Goal: Transaction & Acquisition: Purchase product/service

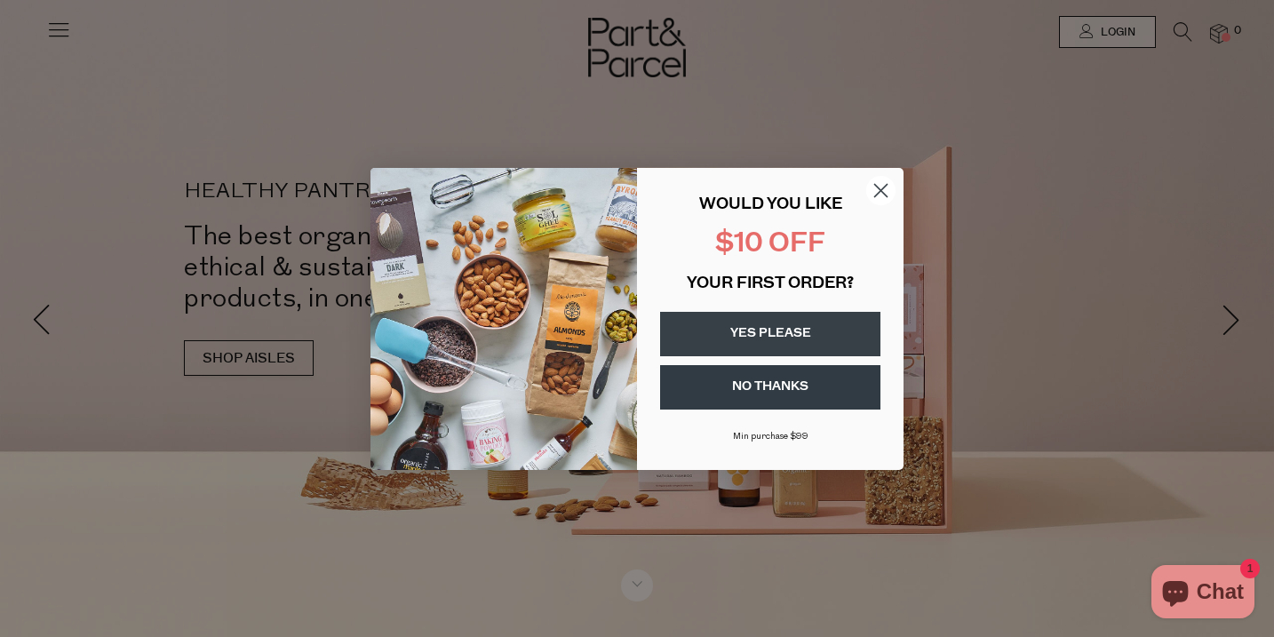
click at [882, 191] on icon "Close dialog" at bounding box center [881, 190] width 12 height 12
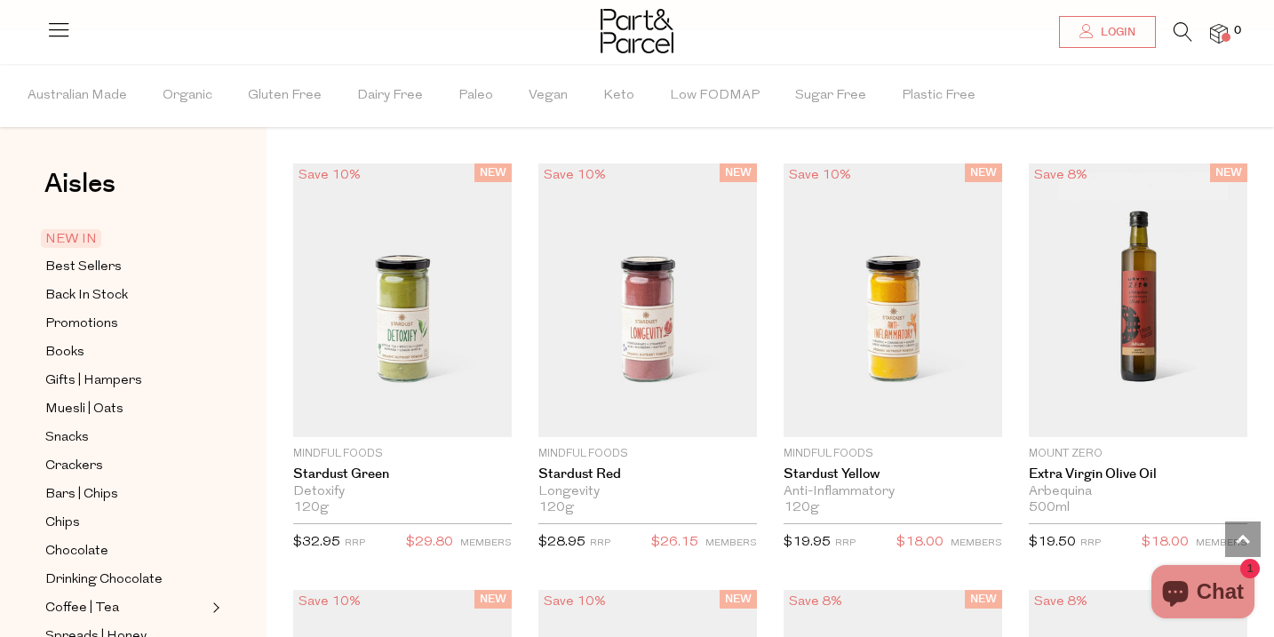
scroll to position [1403, 0]
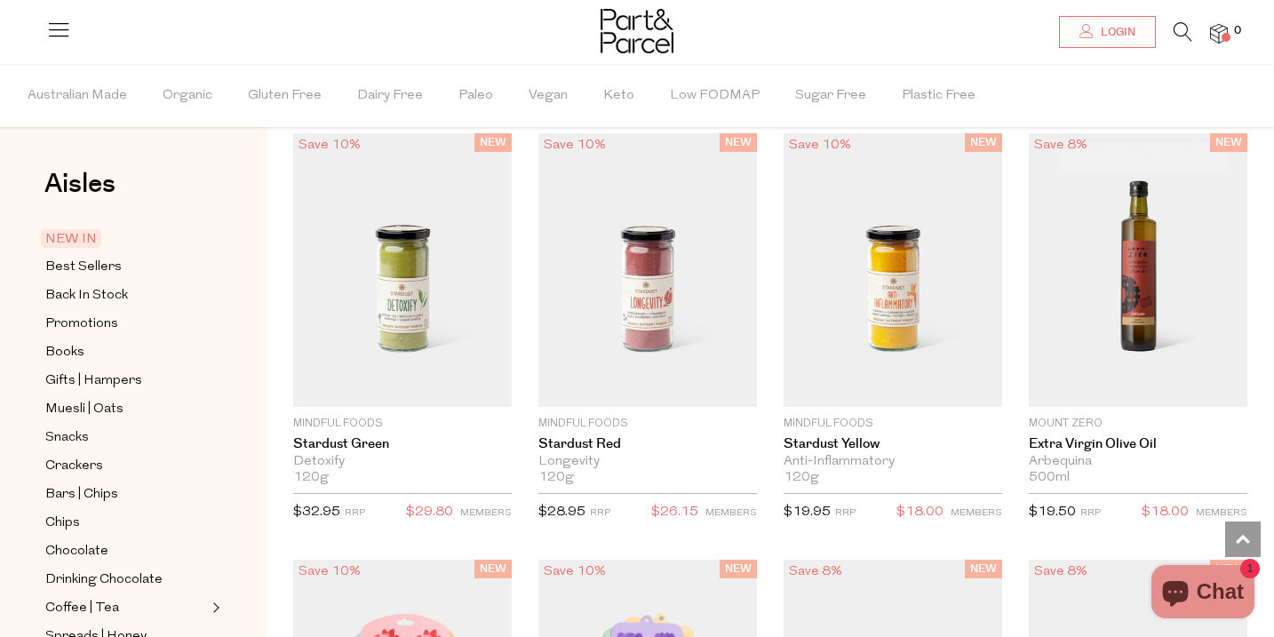
click at [1184, 28] on icon at bounding box center [1182, 32] width 19 height 20
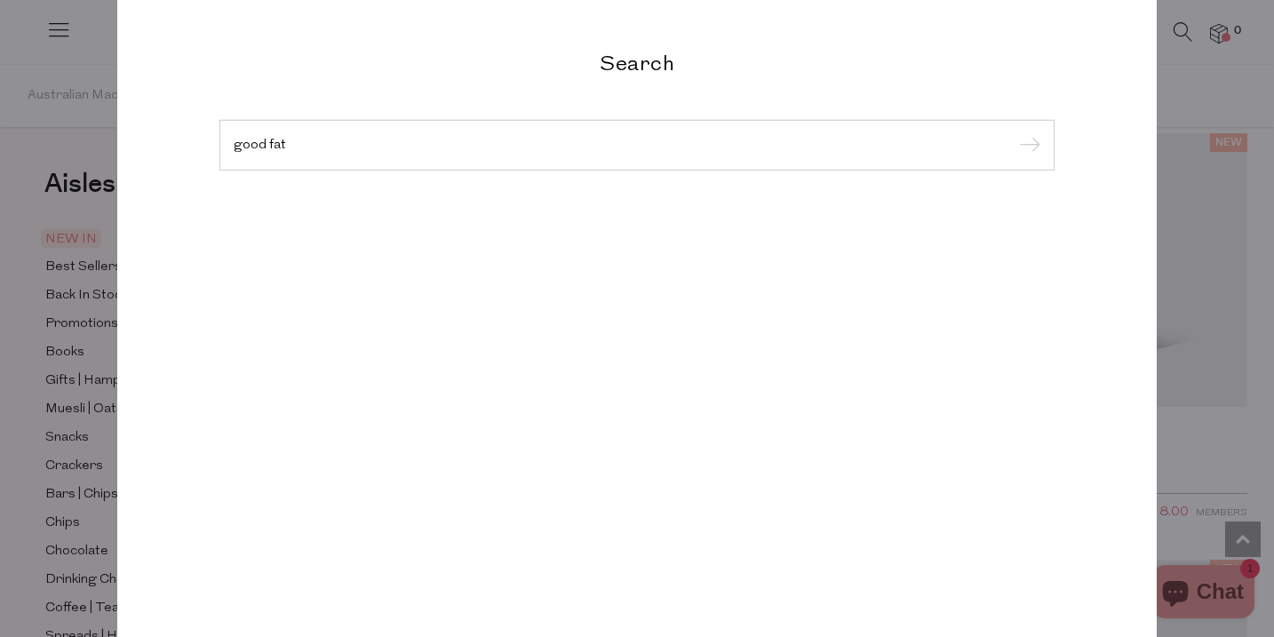
type input "good fat"
click at [1013, 132] on input "submit" at bounding box center [1026, 145] width 27 height 27
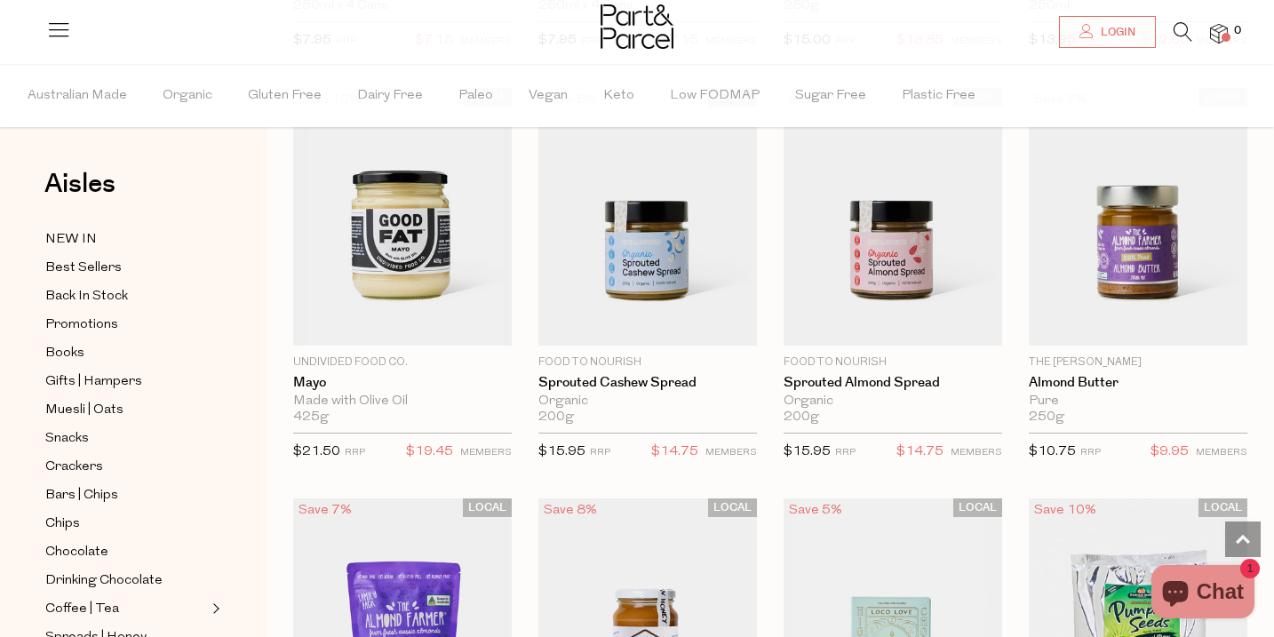
scroll to position [1360, 0]
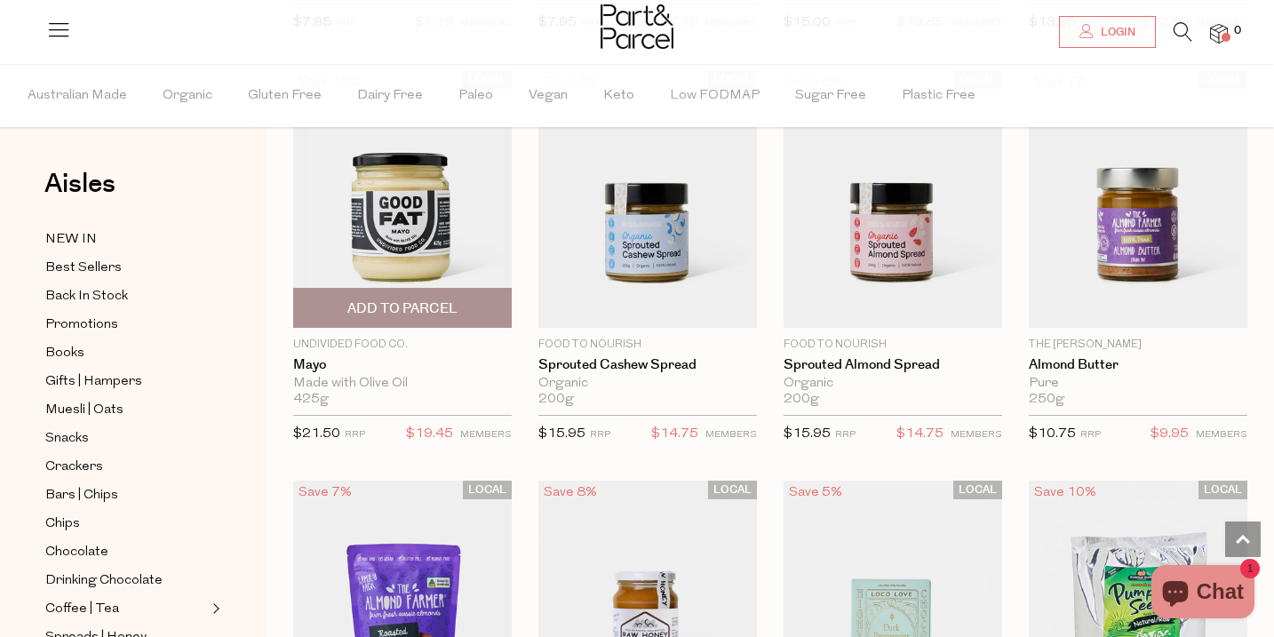
click at [385, 309] on span "Add To Parcel" at bounding box center [402, 308] width 110 height 19
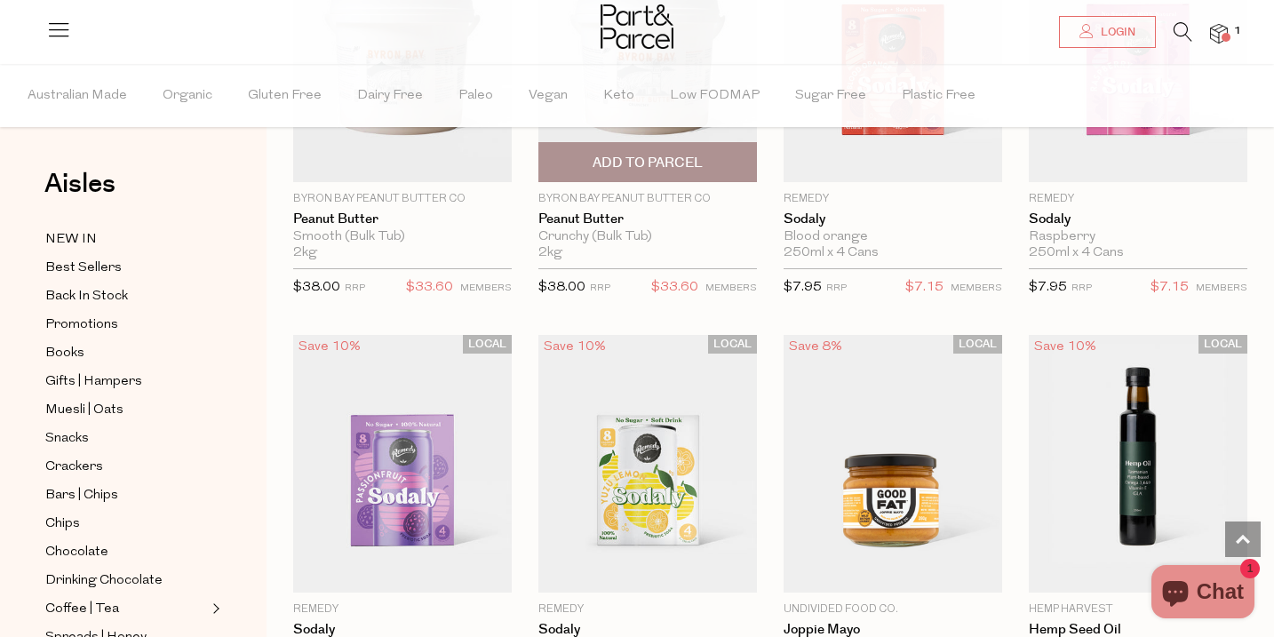
scroll to position [590, 0]
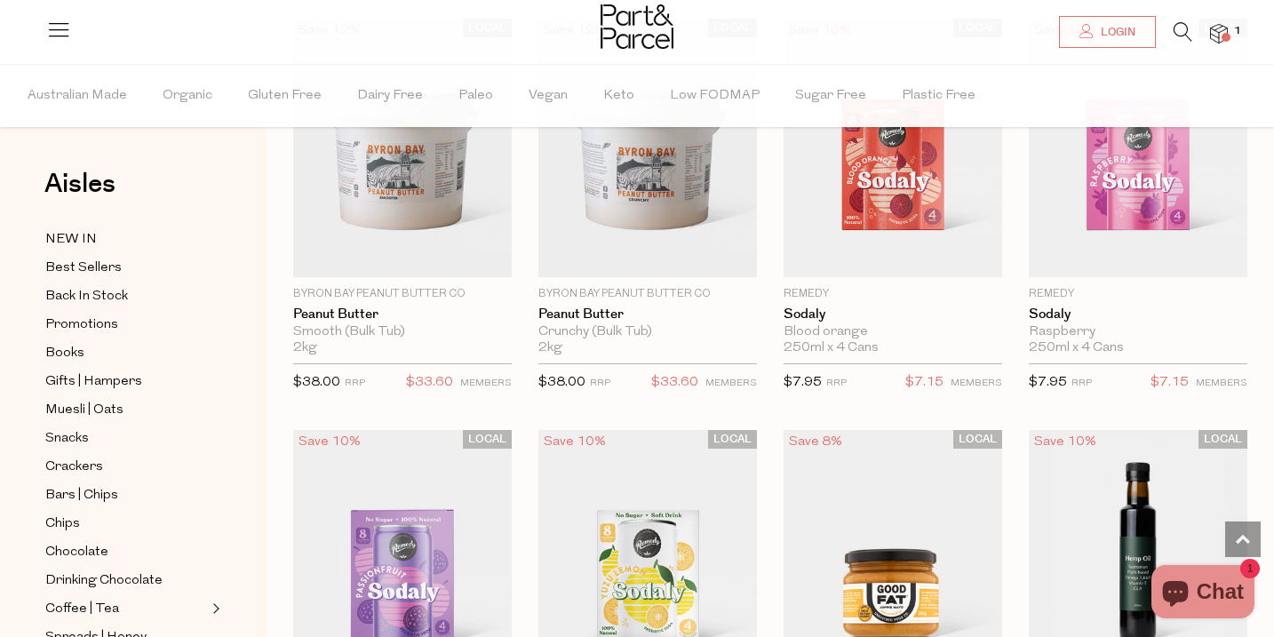
click at [1218, 32] on img at bounding box center [1219, 34] width 18 height 20
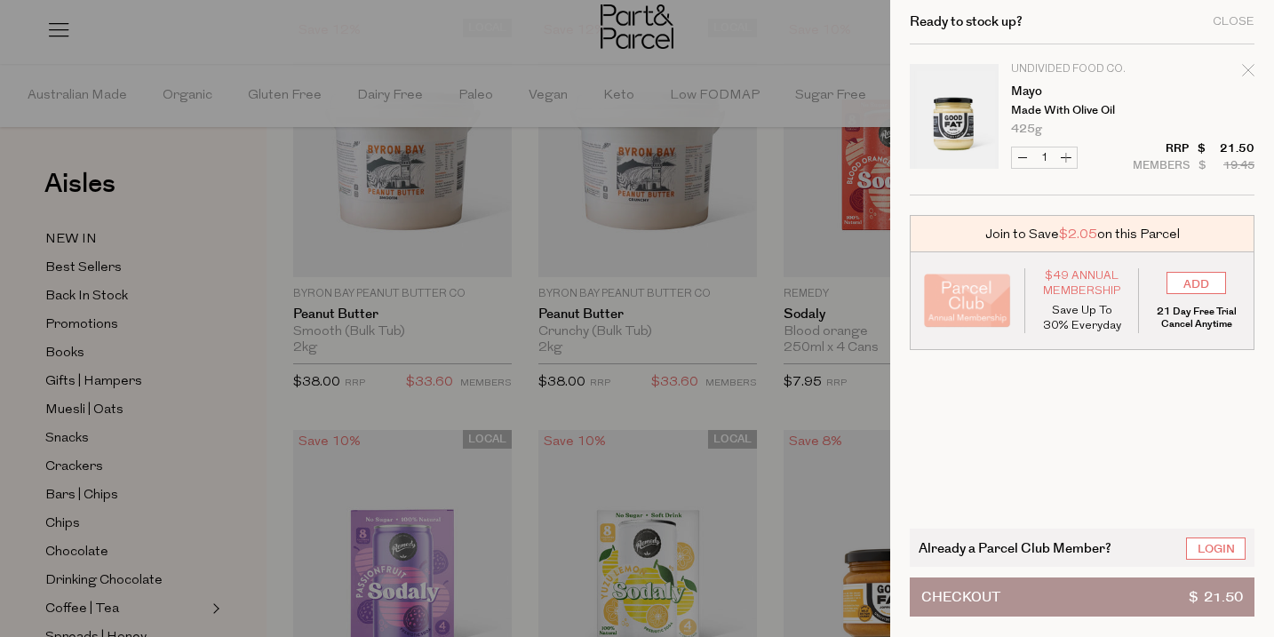
click at [764, 410] on div at bounding box center [637, 318] width 1274 height 637
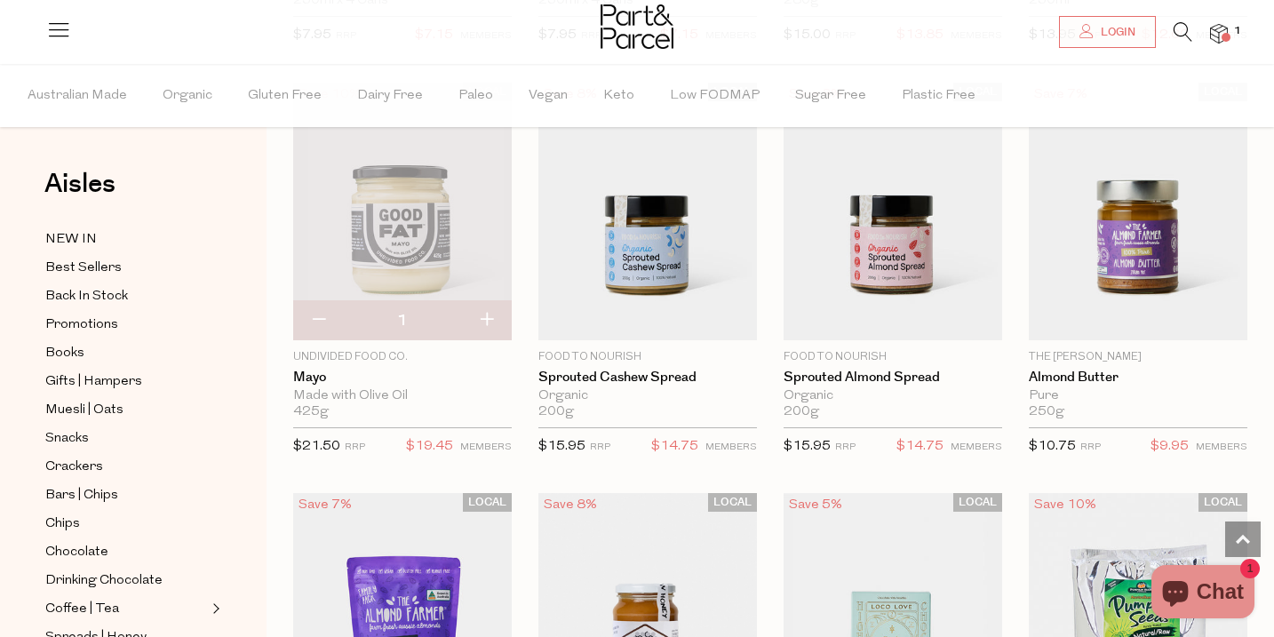
click at [1180, 26] on icon at bounding box center [1182, 32] width 19 height 20
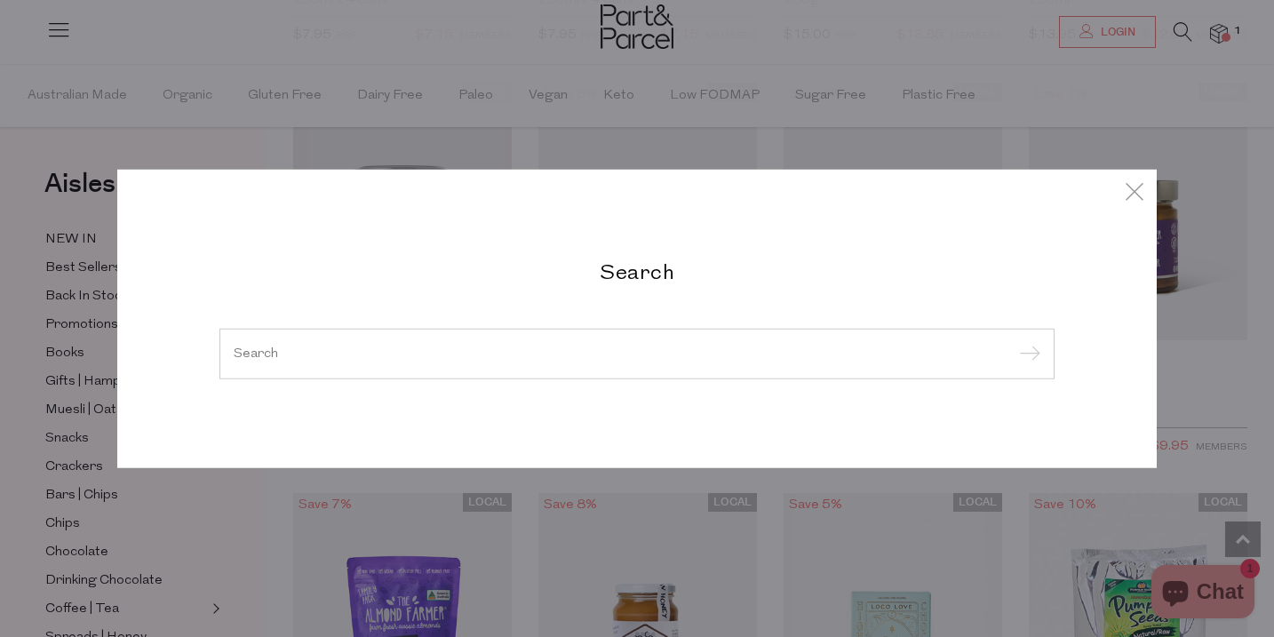
type input "o"
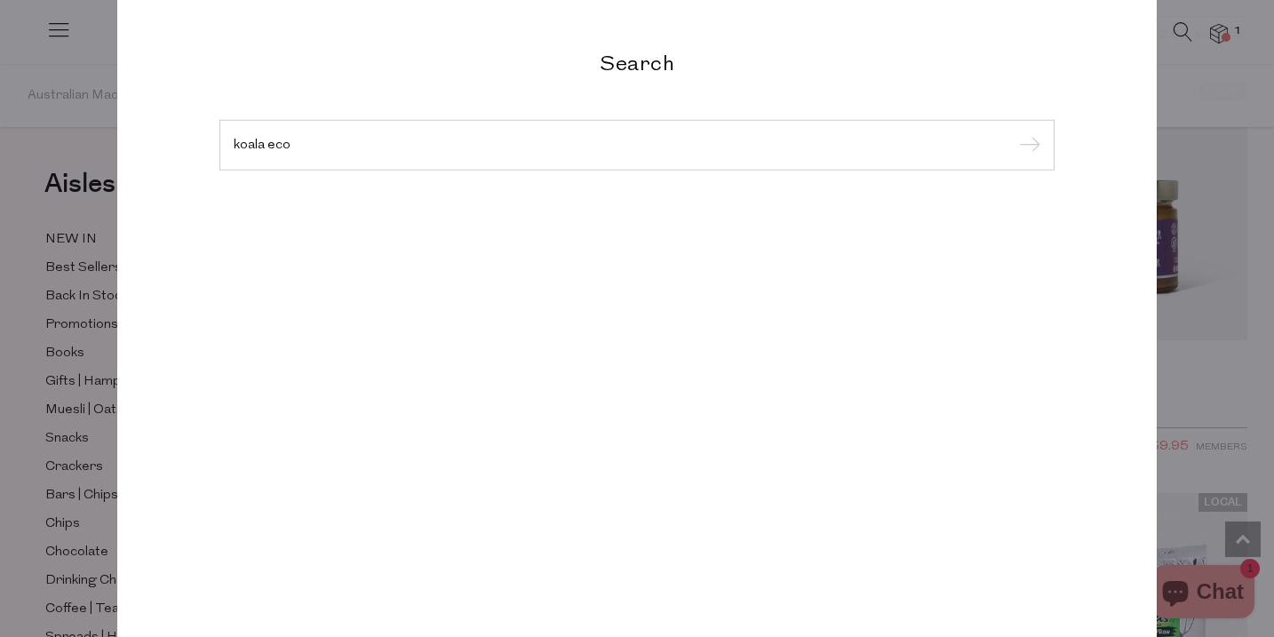
type input "koala eco"
click at [1013, 132] on input "submit" at bounding box center [1026, 145] width 27 height 27
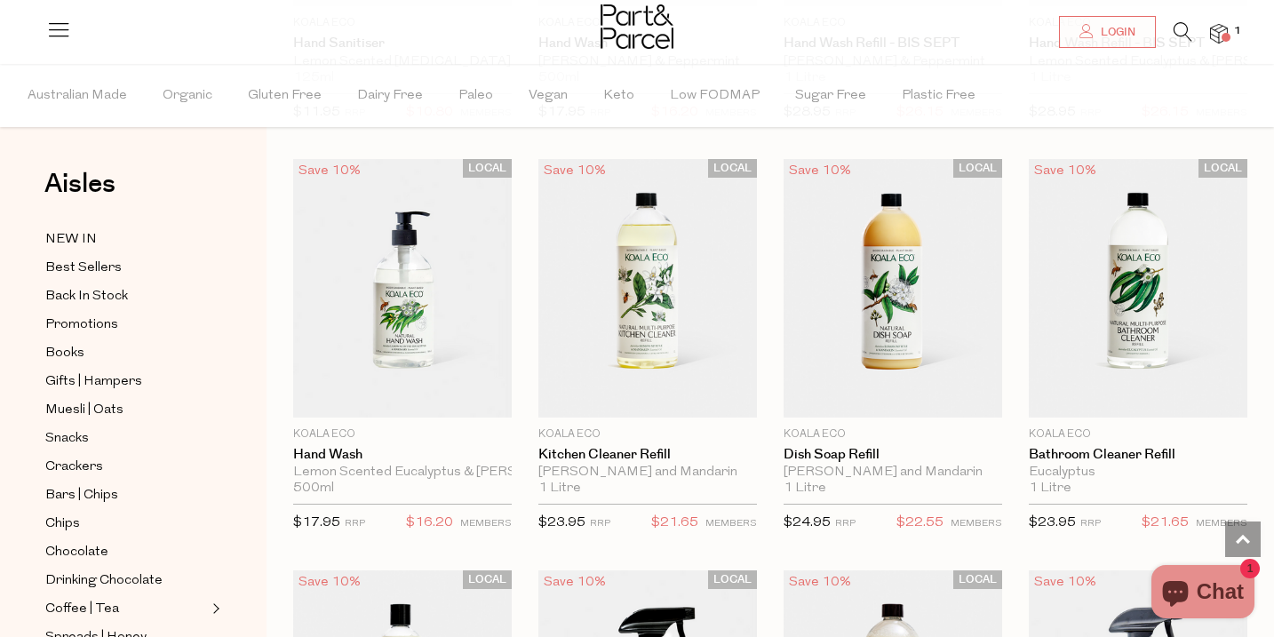
scroll to position [1309, 0]
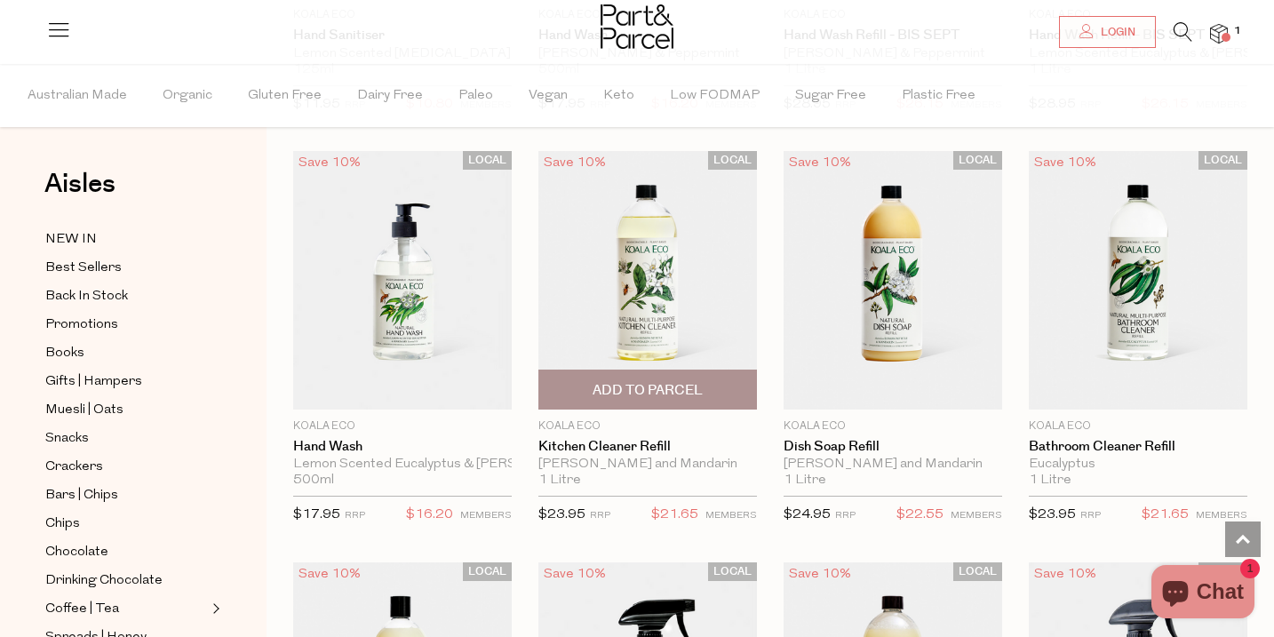
click at [640, 387] on span "Add To Parcel" at bounding box center [647, 390] width 110 height 19
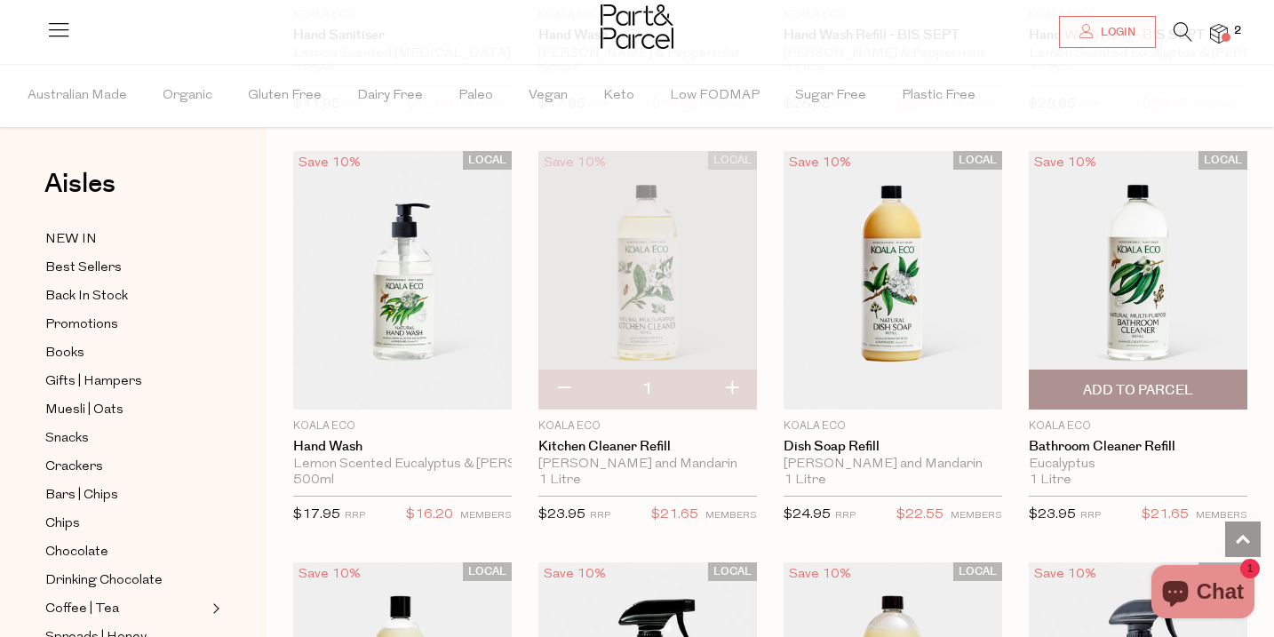
click at [1131, 384] on span "Add To Parcel" at bounding box center [1138, 390] width 110 height 19
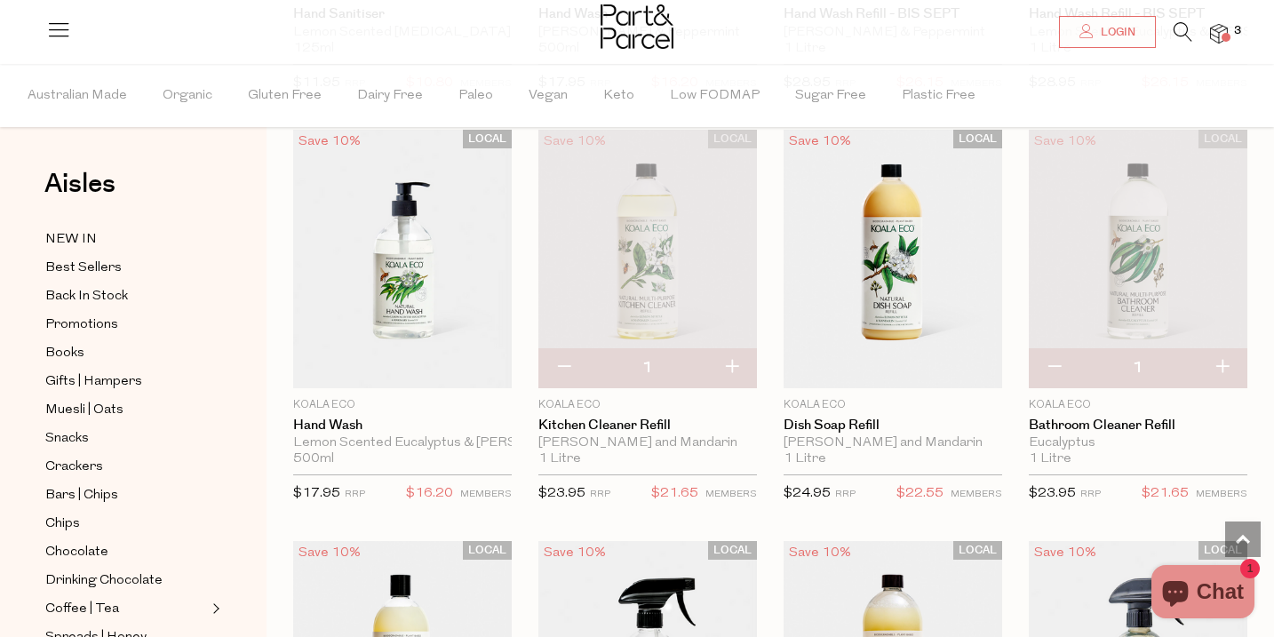
scroll to position [1337, 0]
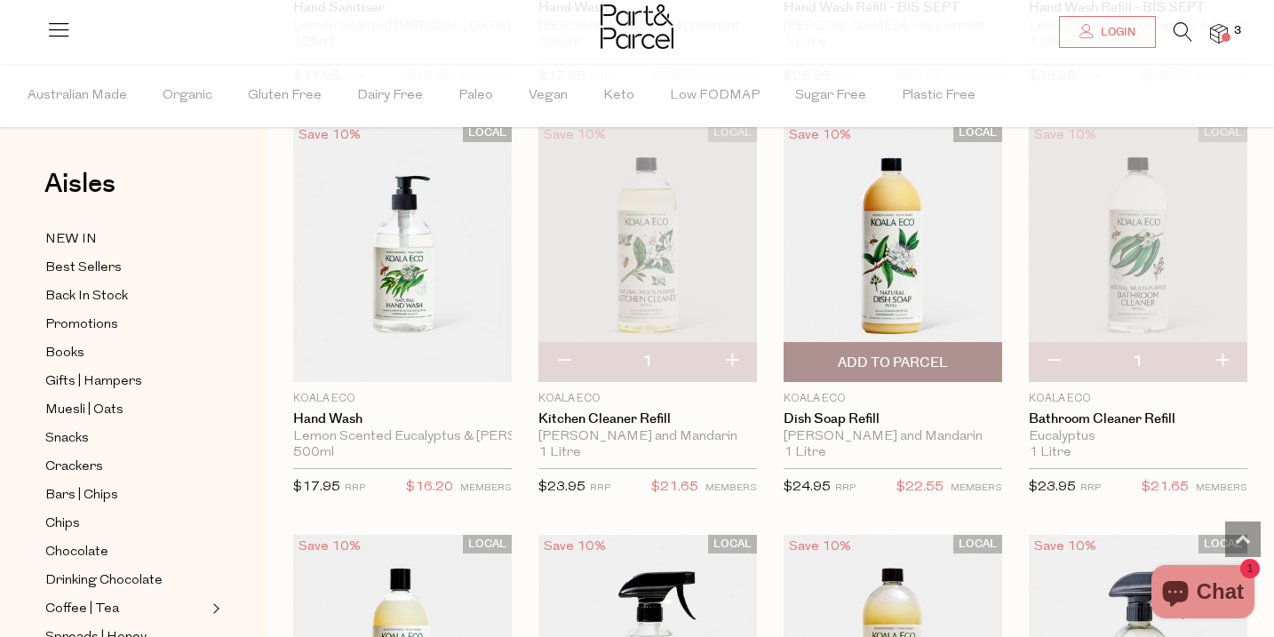
click at [877, 364] on span "Add To Parcel" at bounding box center [893, 363] width 110 height 19
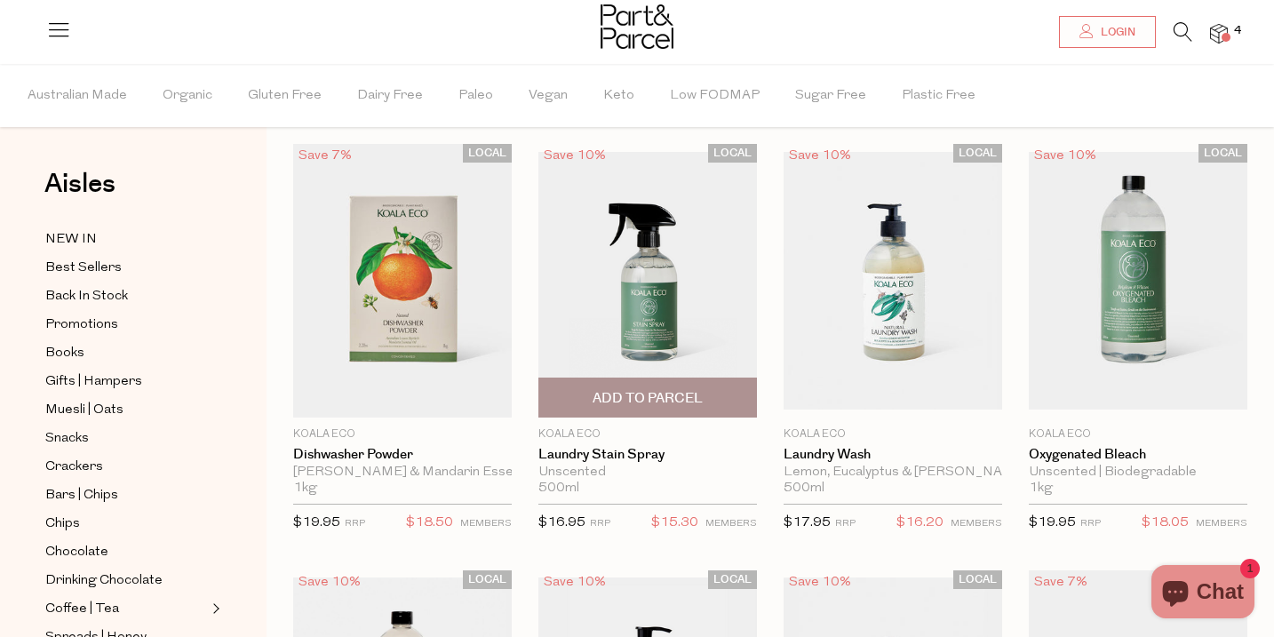
scroll to position [0, 0]
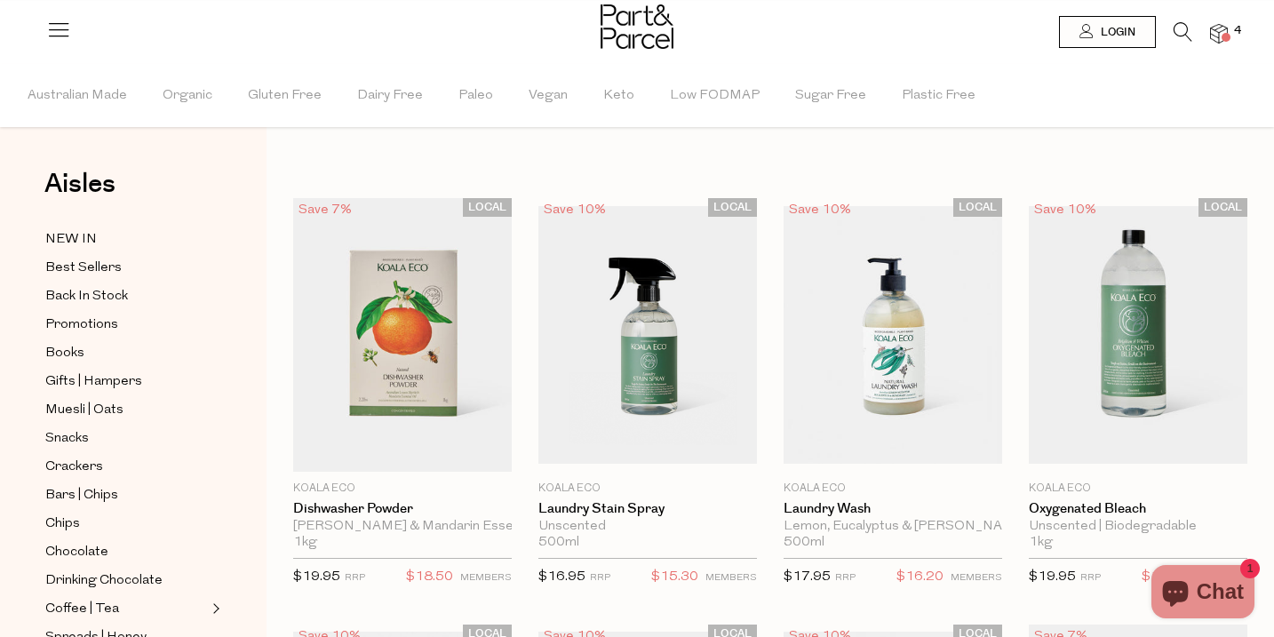
click at [1221, 32] on img at bounding box center [1219, 34] width 18 height 20
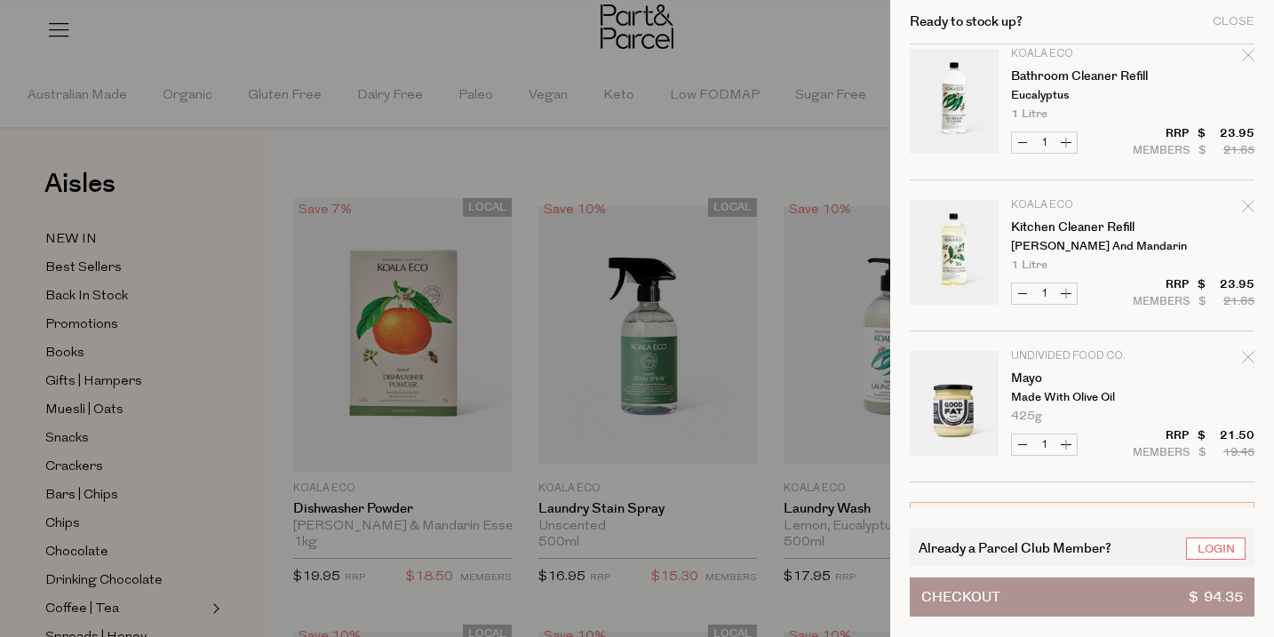
scroll to position [165, 0]
click at [810, 137] on div at bounding box center [637, 318] width 1274 height 637
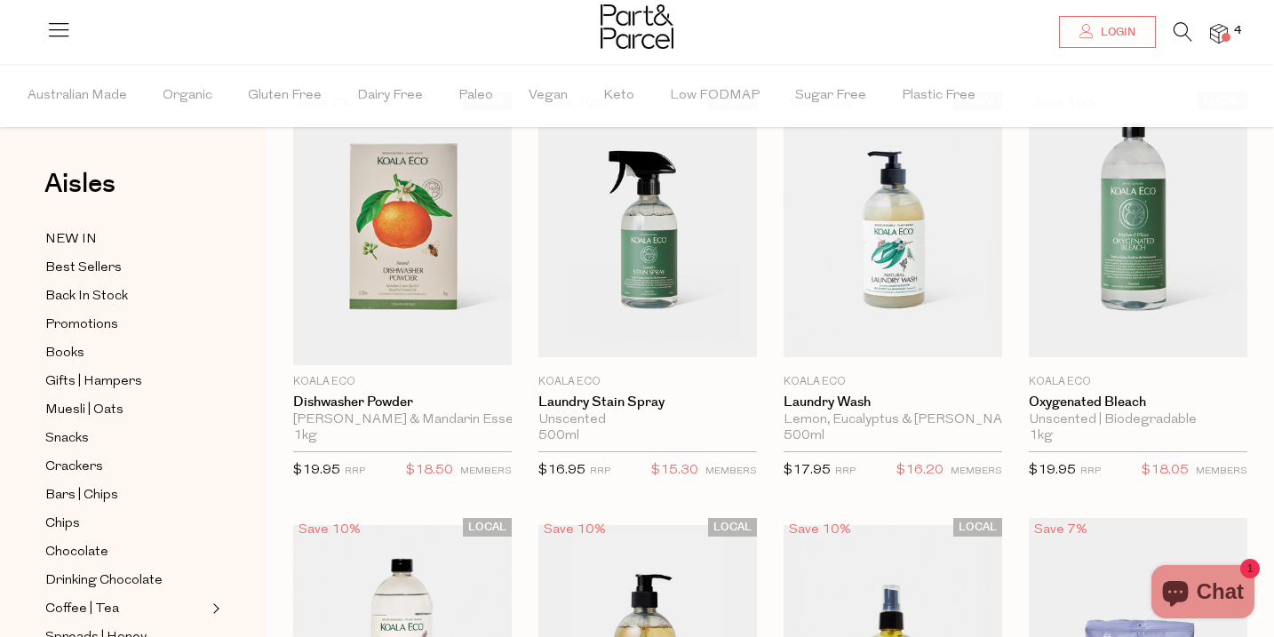
scroll to position [0, 0]
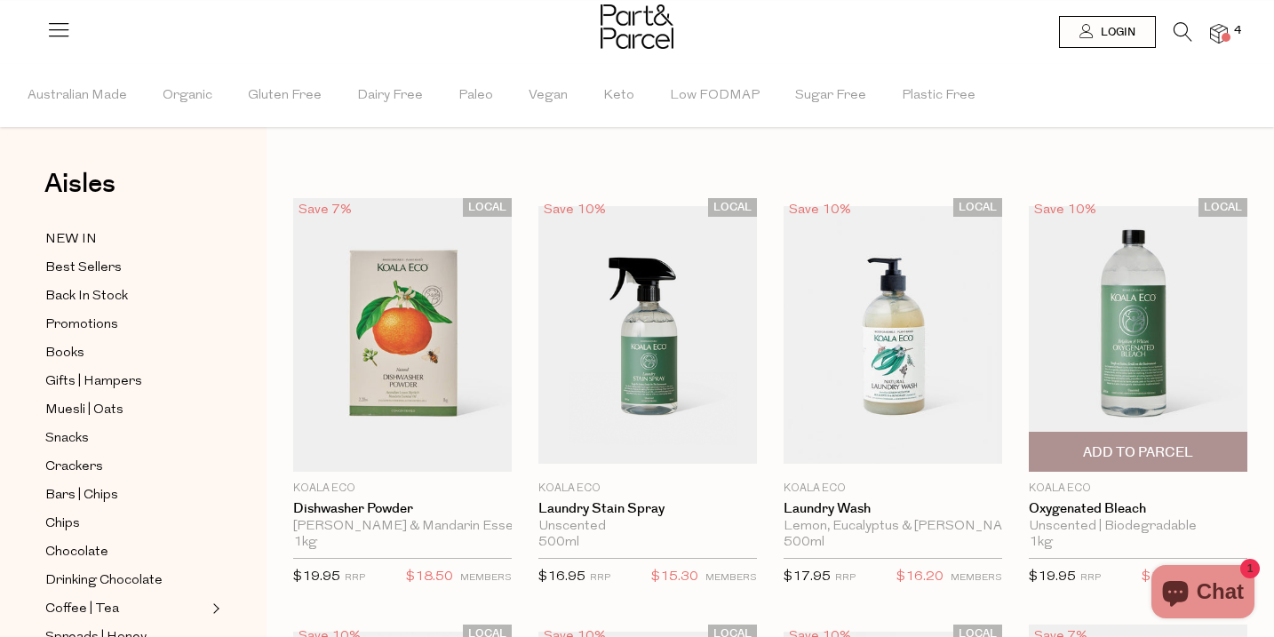
click at [1124, 446] on span "Add To Parcel" at bounding box center [1138, 452] width 110 height 19
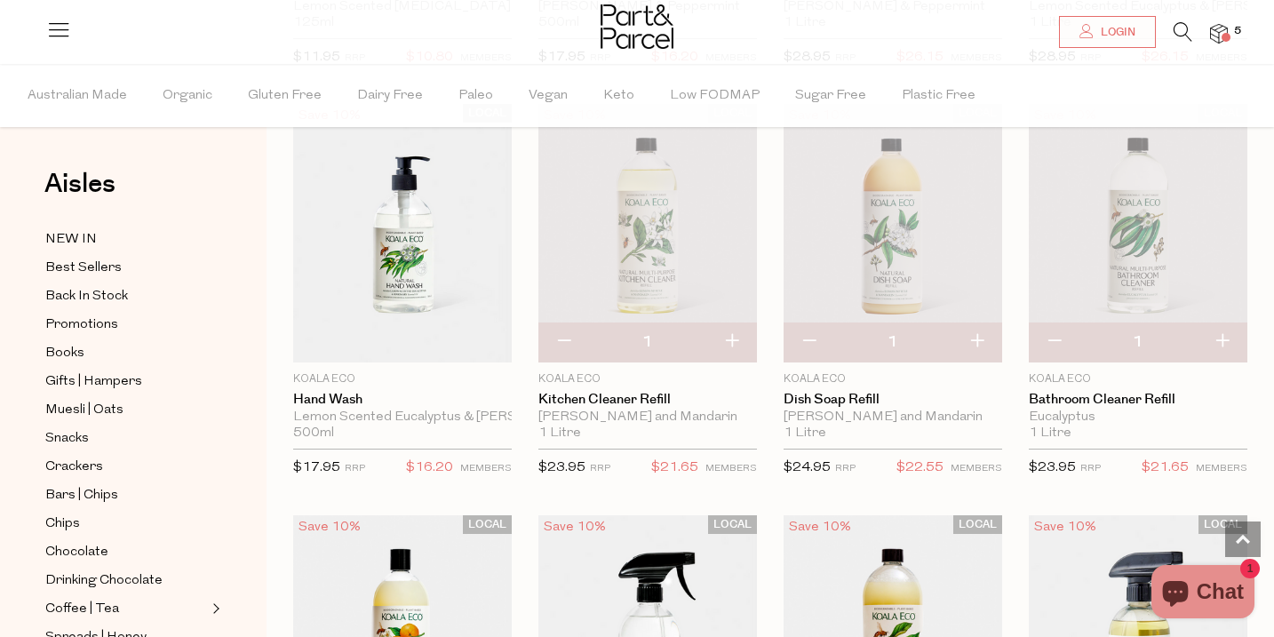
scroll to position [1355, 0]
click at [1131, 27] on span "Login" at bounding box center [1115, 32] width 39 height 15
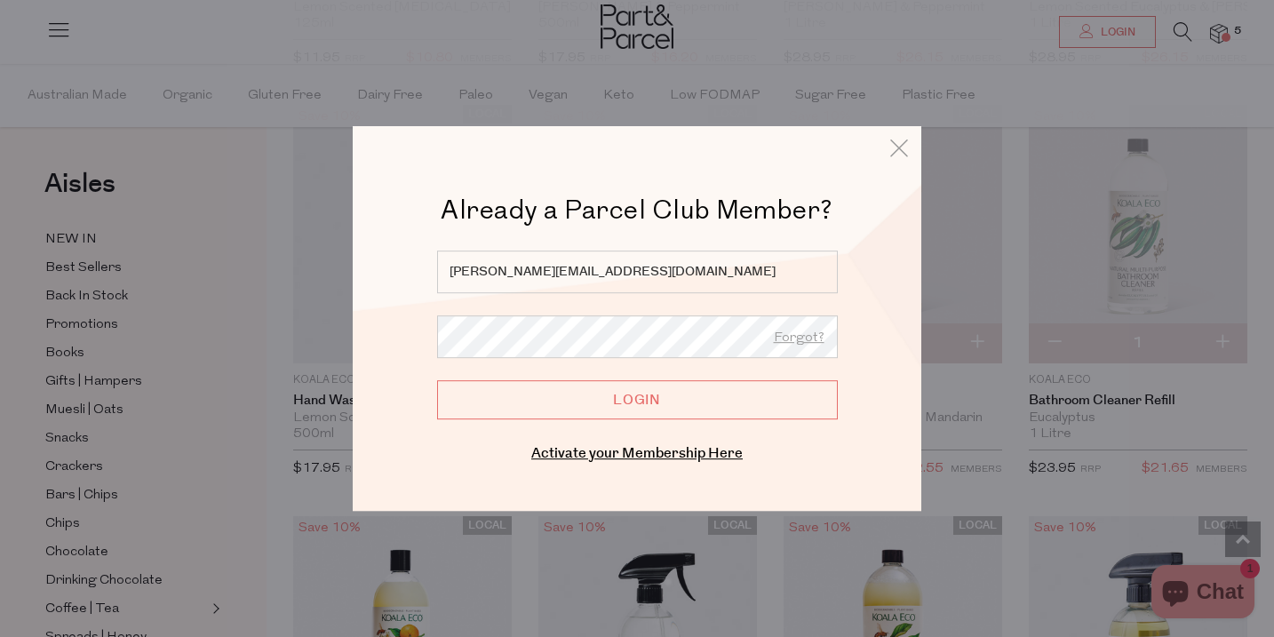
click at [1229, 36] on div at bounding box center [637, 318] width 1274 height 637
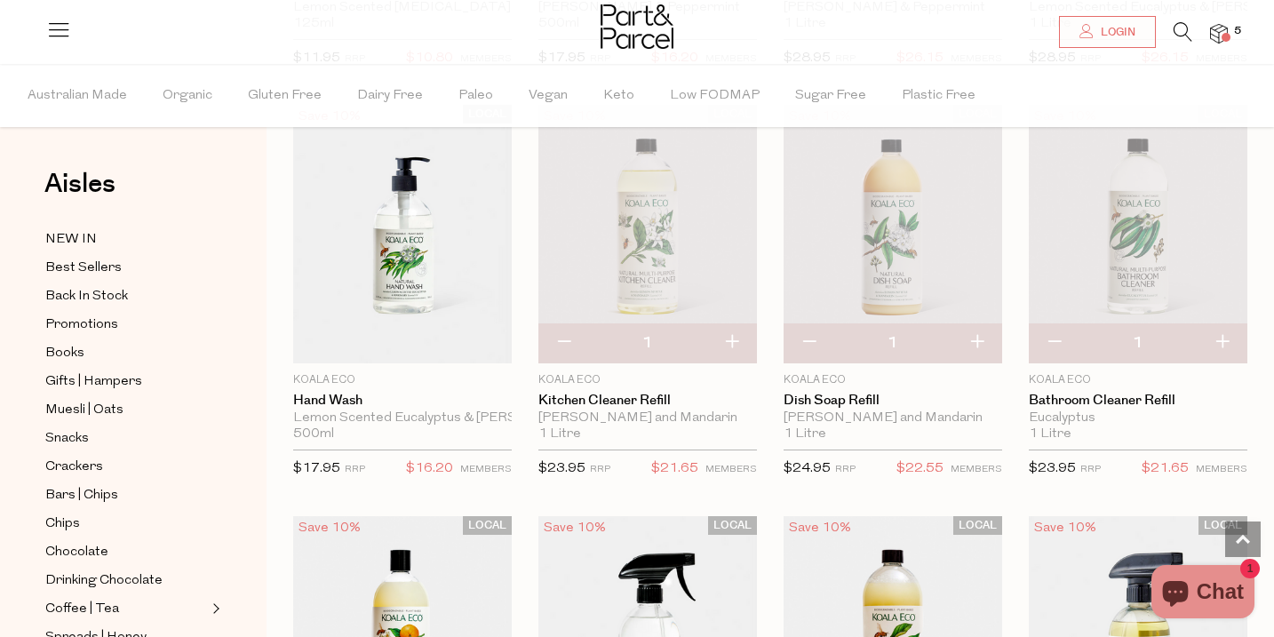
click at [1219, 29] on img at bounding box center [1219, 34] width 18 height 20
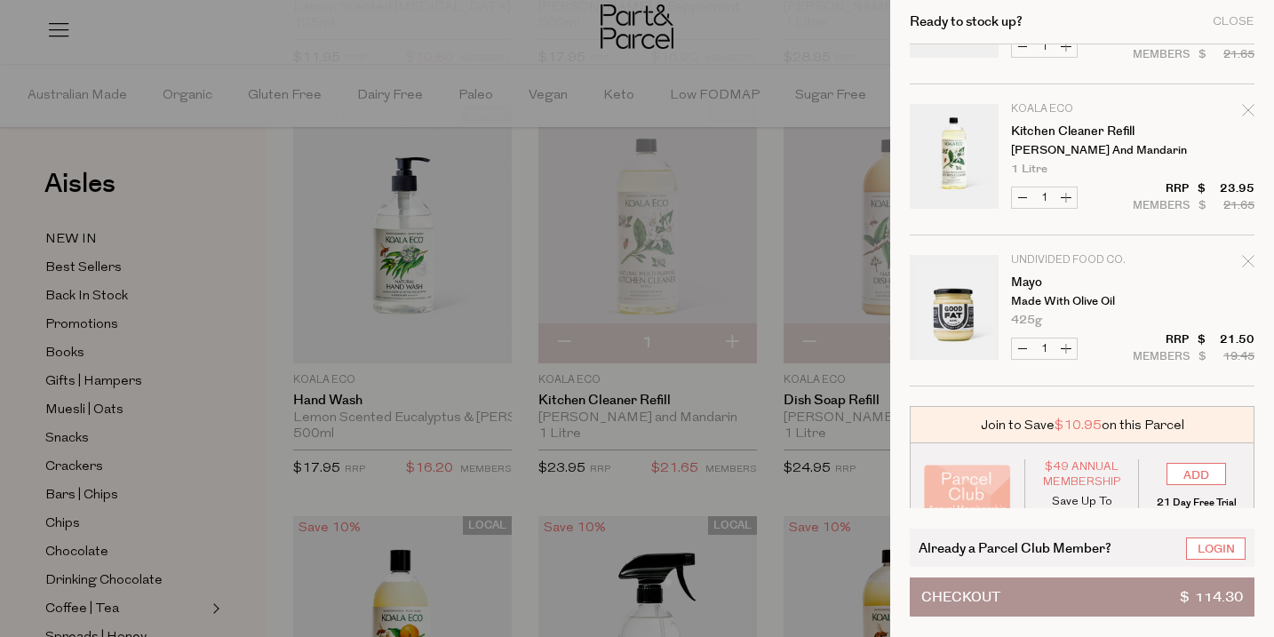
scroll to position [446, 0]
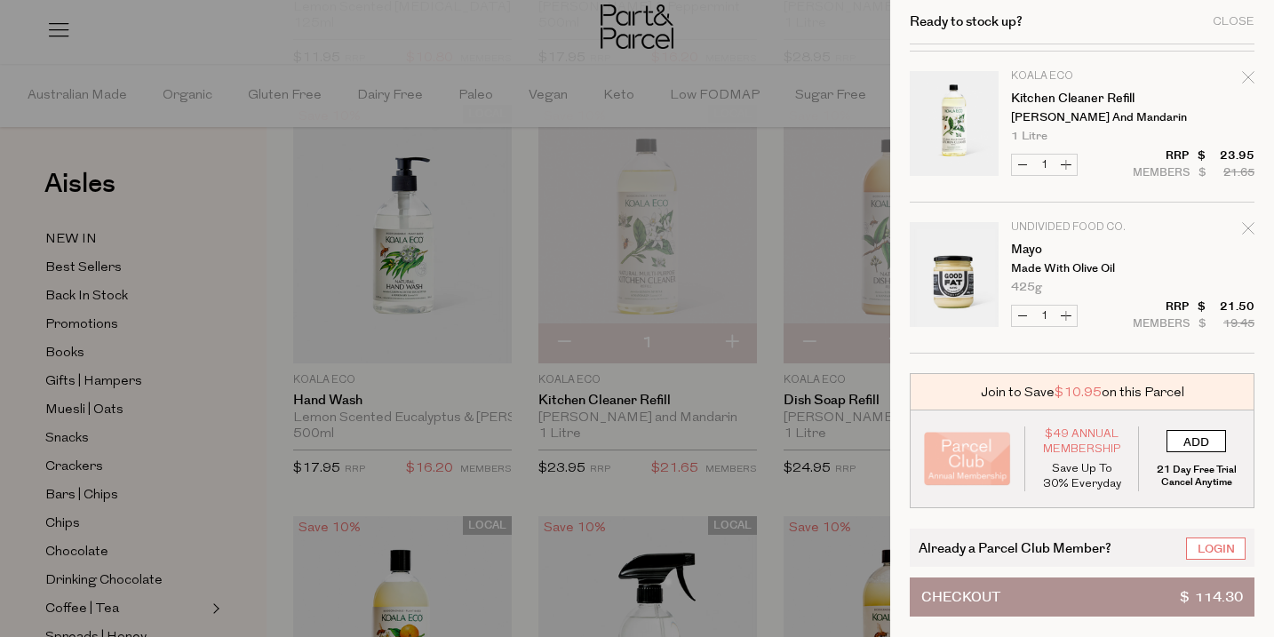
click at [1204, 441] on input "ADD" at bounding box center [1196, 441] width 60 height 22
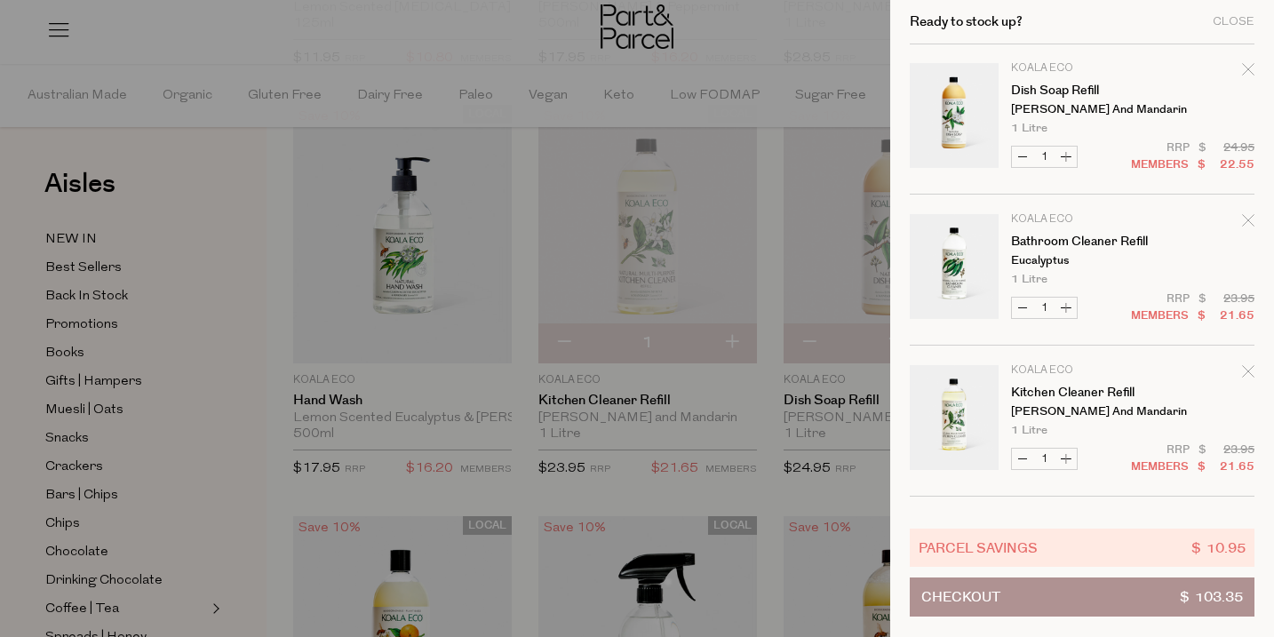
scroll to position [0, 0]
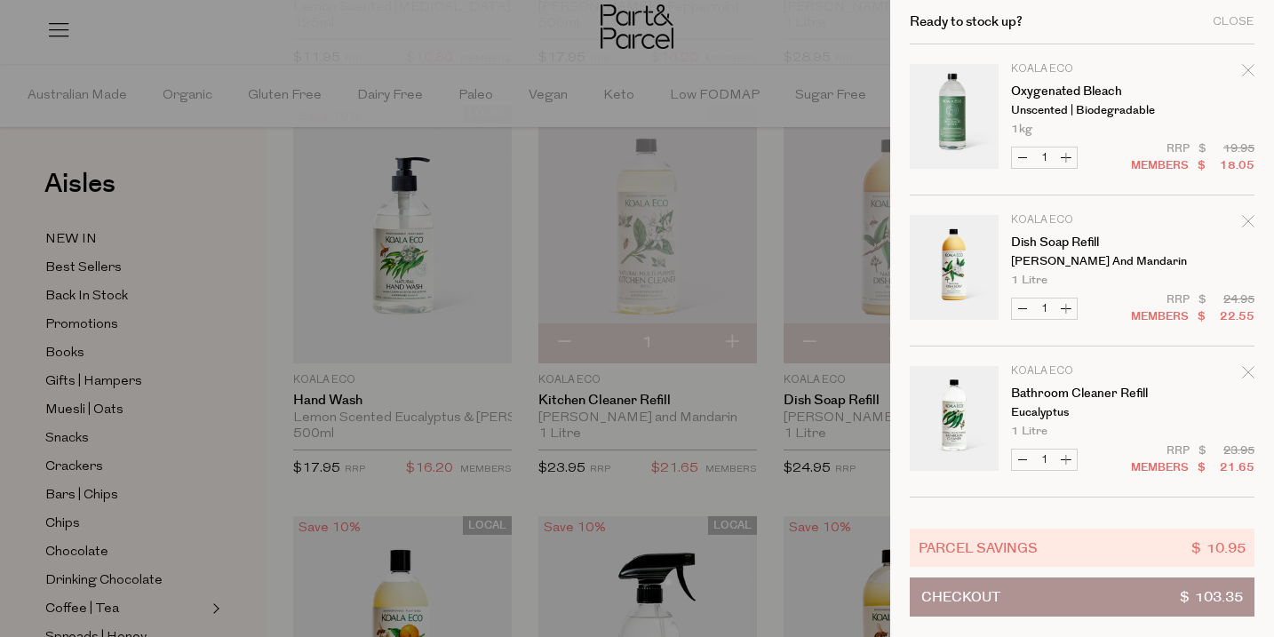
click at [769, 434] on div at bounding box center [637, 318] width 1274 height 637
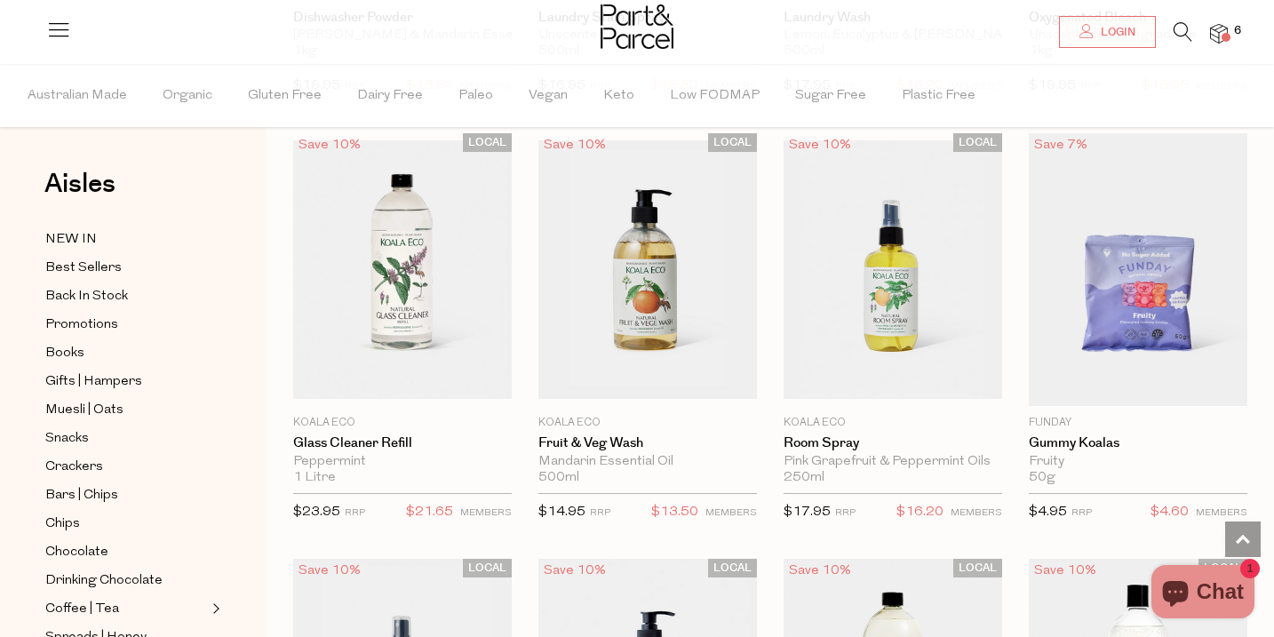
scroll to position [489, 0]
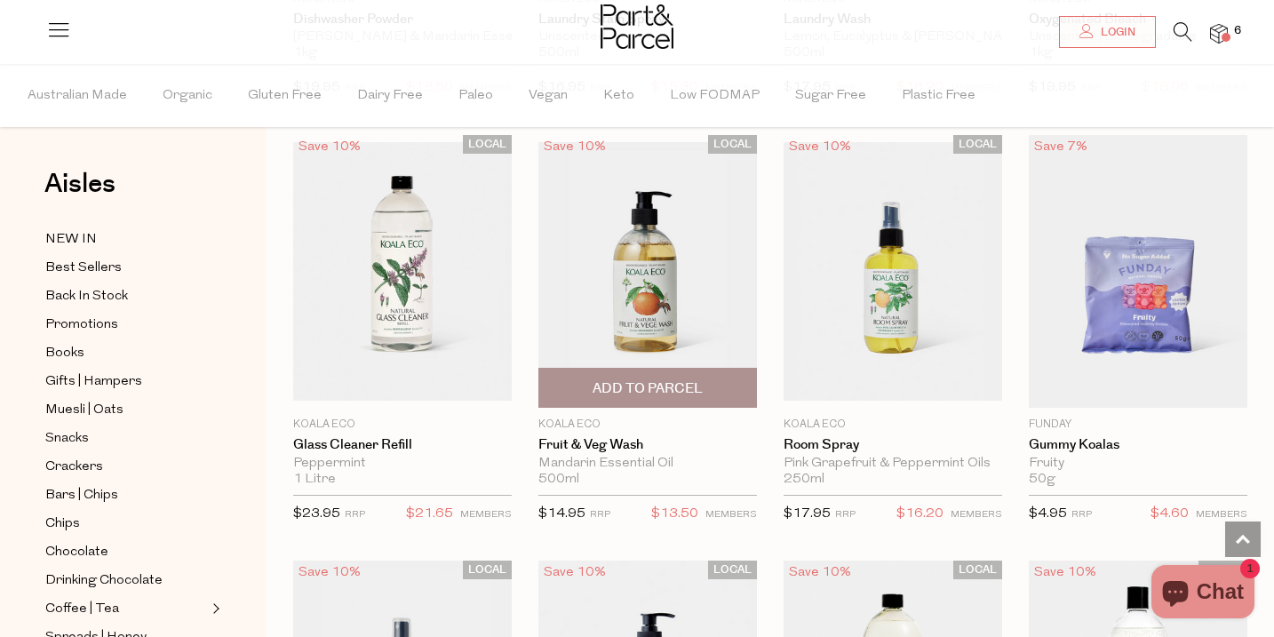
click at [674, 392] on span "Add To Parcel" at bounding box center [647, 388] width 110 height 19
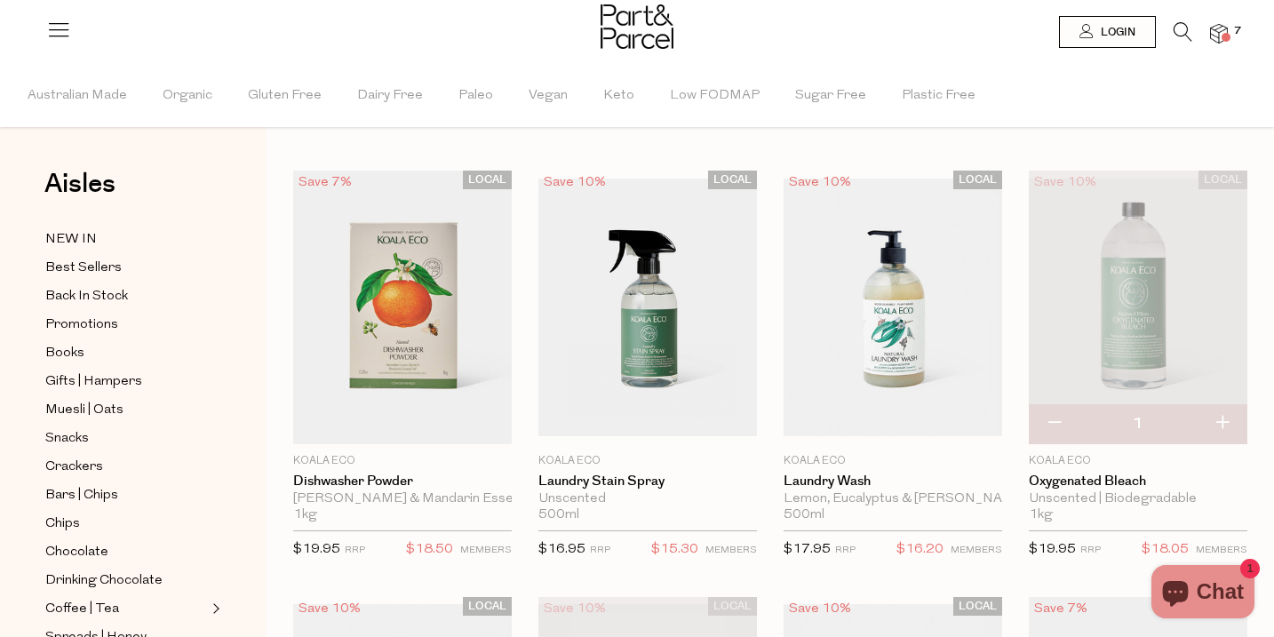
scroll to position [0, 0]
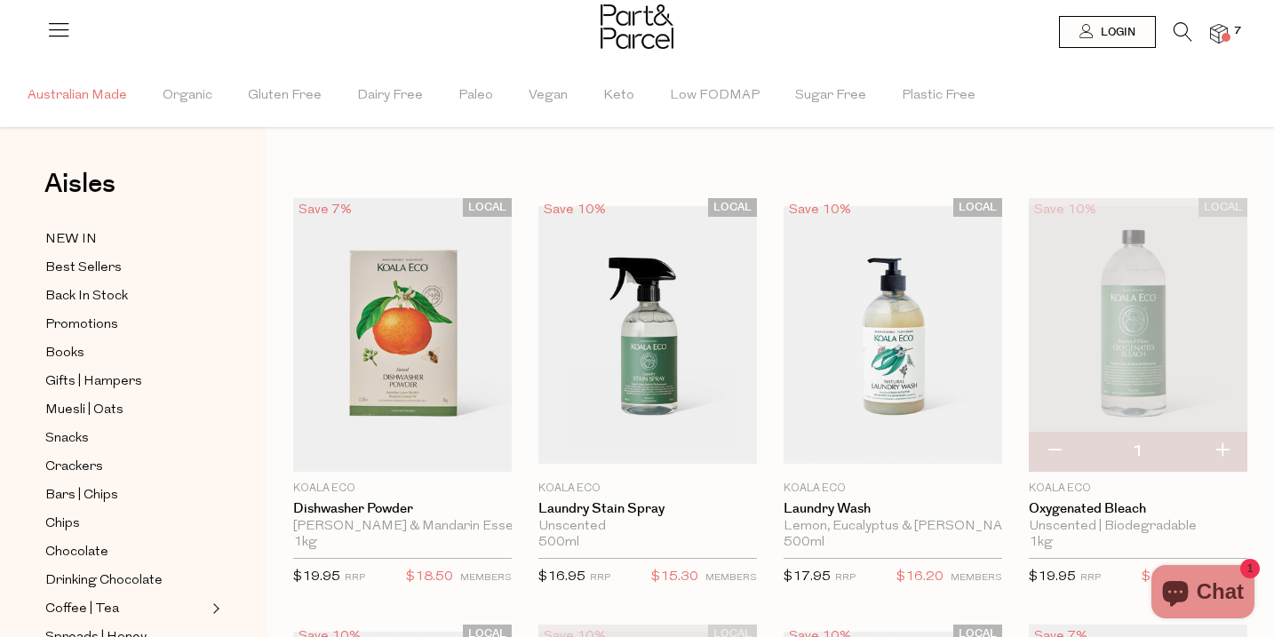
click at [60, 92] on span "Australian Made" at bounding box center [77, 96] width 99 height 62
click at [83, 93] on span "Australian Made" at bounding box center [77, 94] width 108 height 19
click at [634, 33] on img at bounding box center [636, 26] width 73 height 44
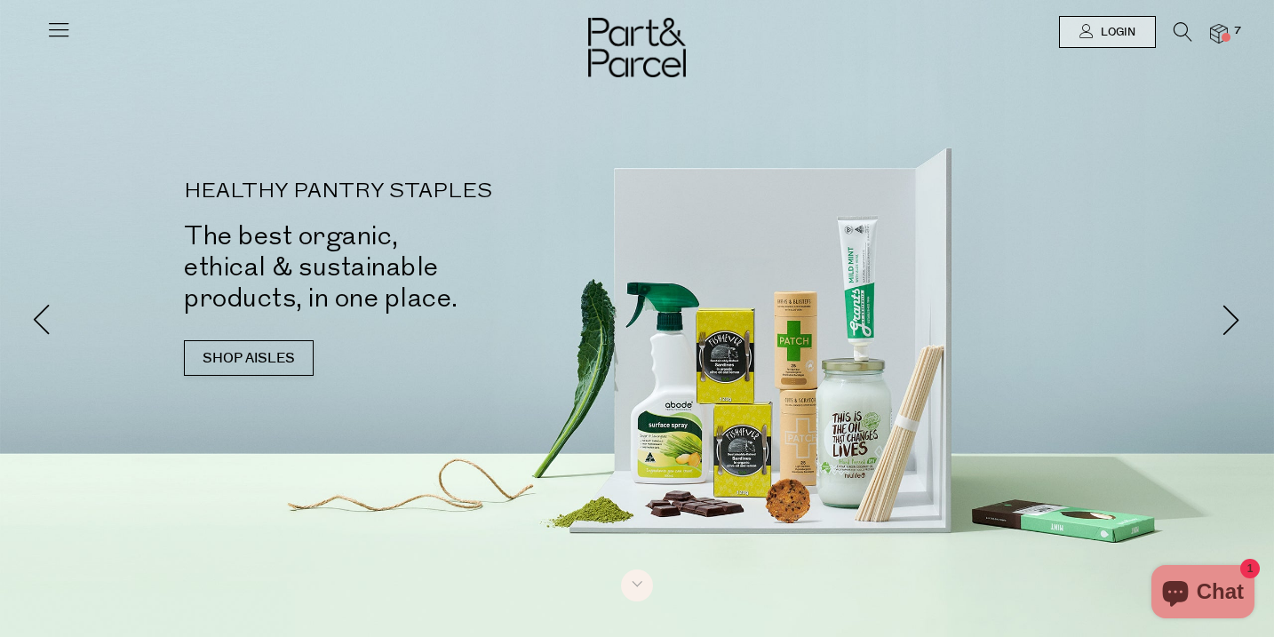
click at [1179, 27] on icon at bounding box center [1182, 32] width 19 height 20
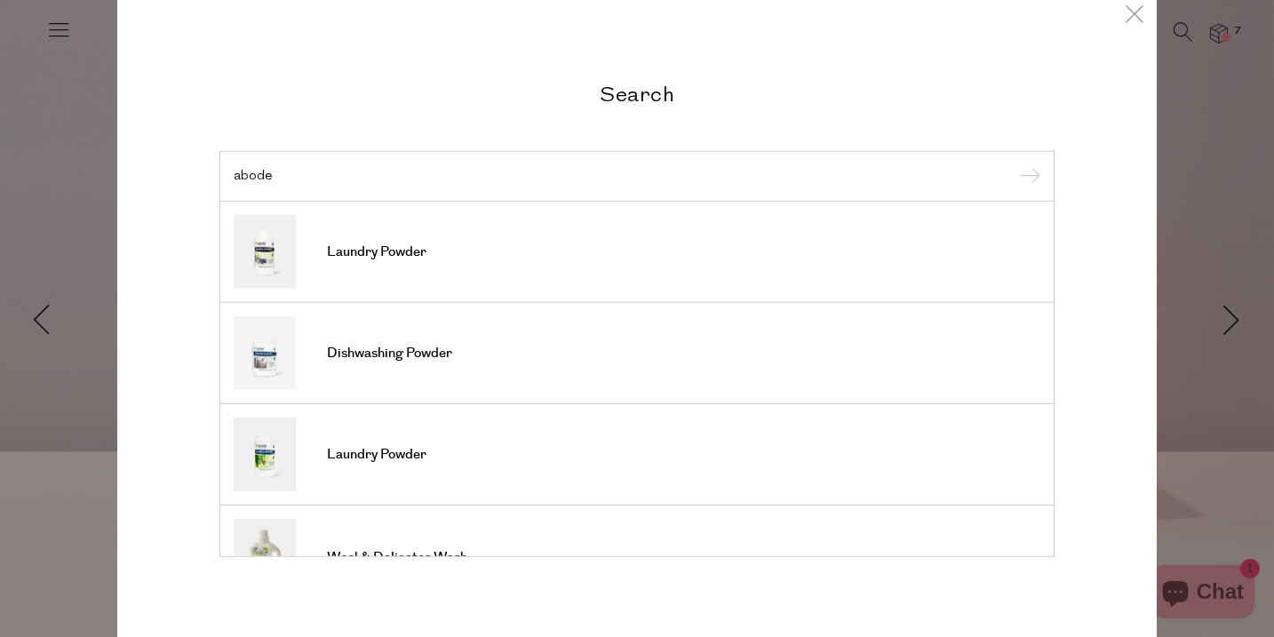
type input "abode"
click at [1013, 163] on input "submit" at bounding box center [1026, 176] width 27 height 27
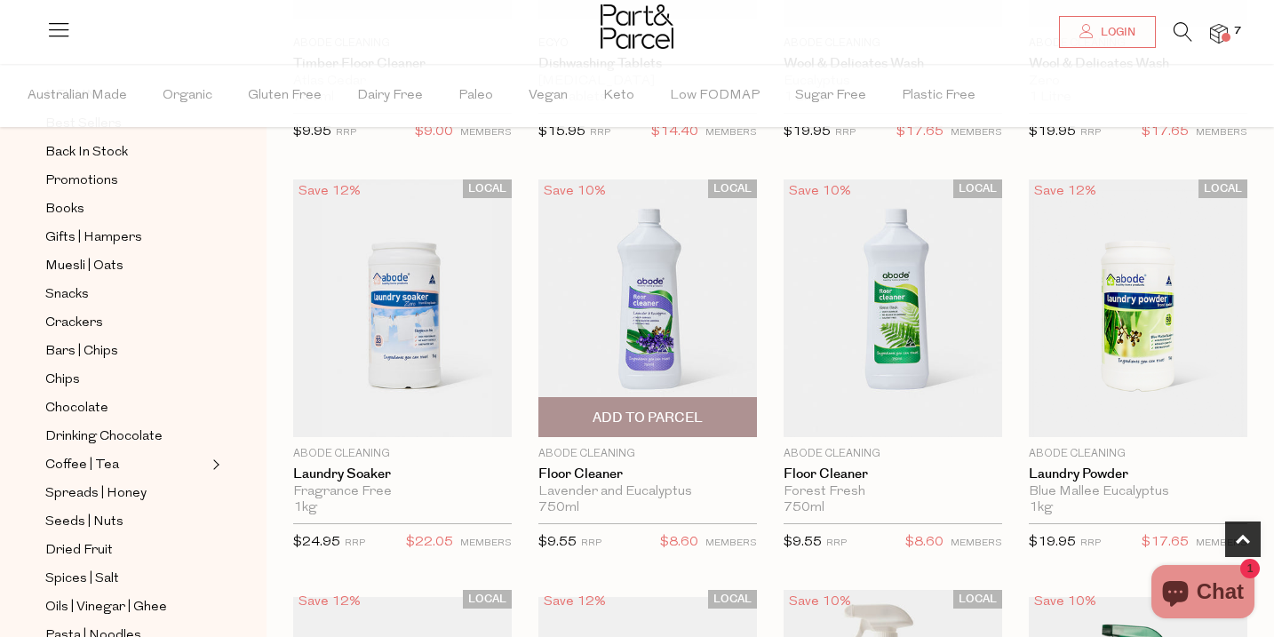
scroll to position [443, 0]
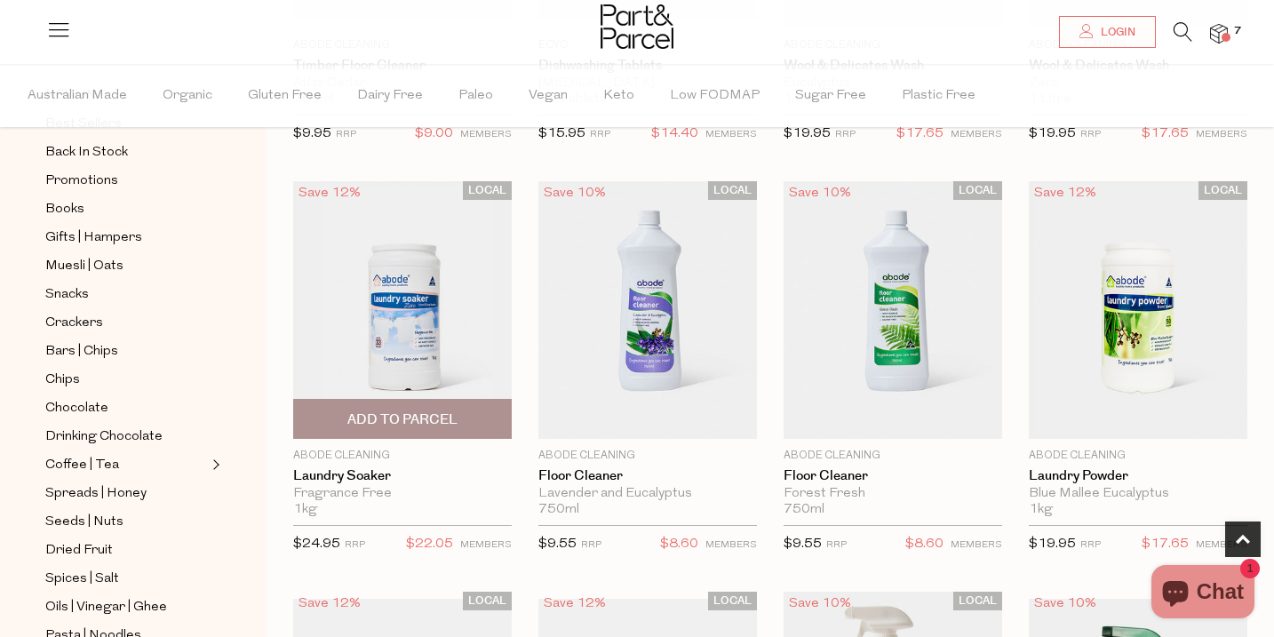
click at [445, 418] on span "Add To Parcel" at bounding box center [402, 419] width 110 height 19
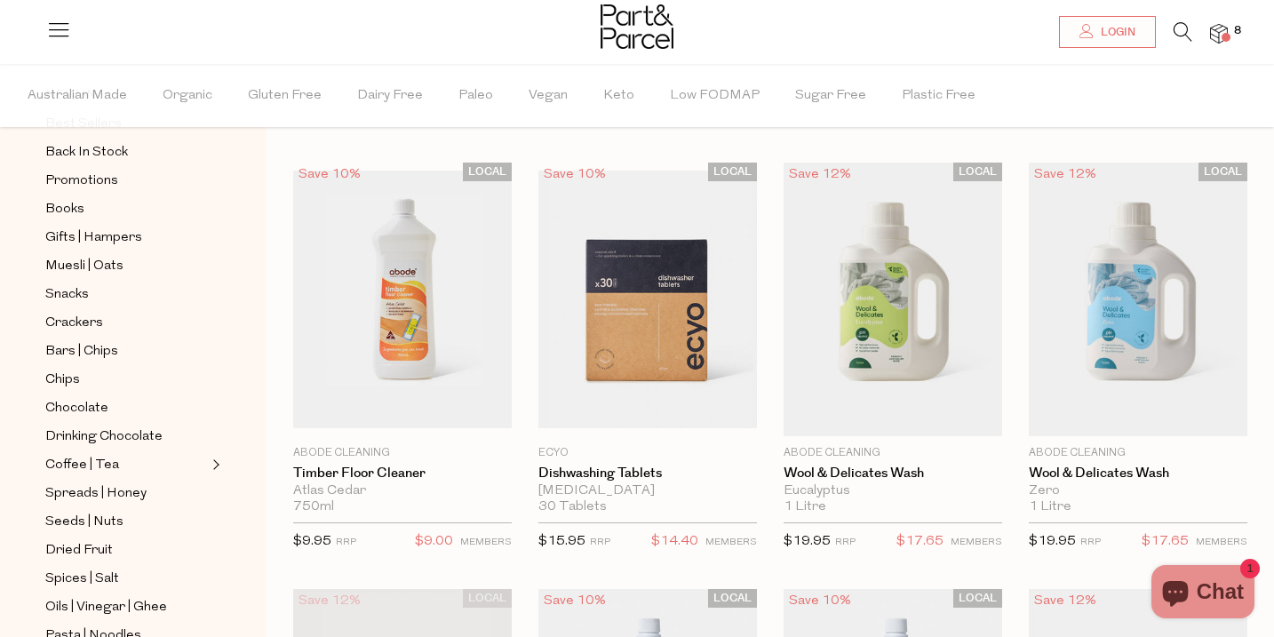
scroll to position [0, 0]
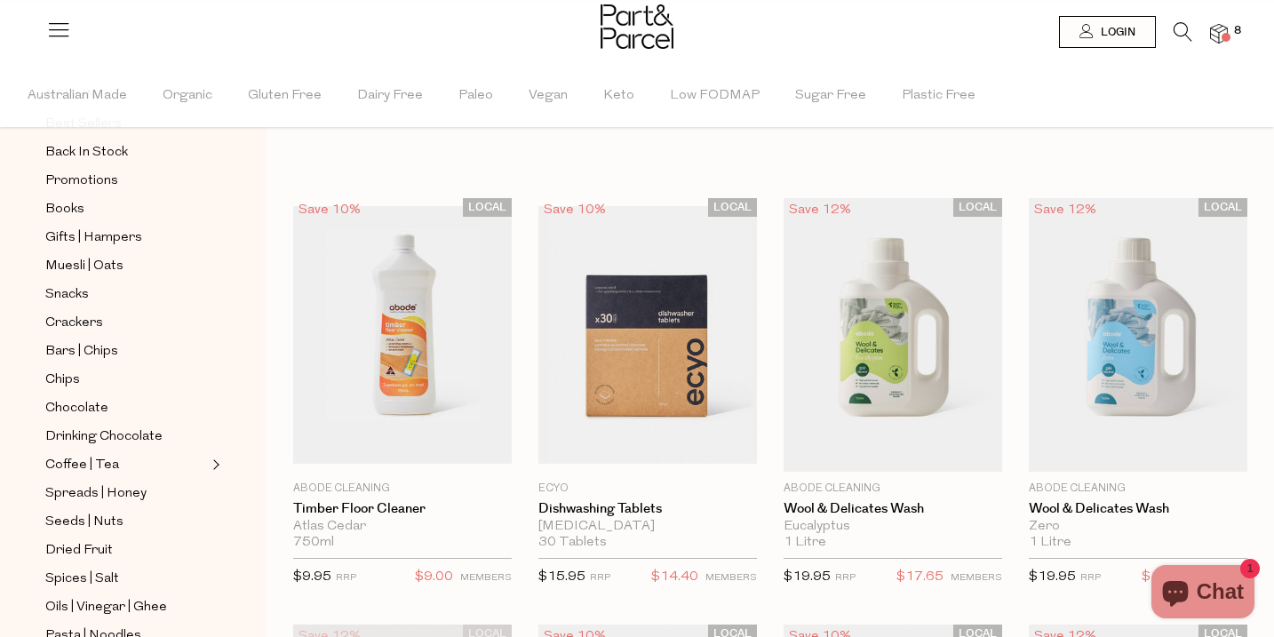
click at [622, 26] on img at bounding box center [636, 26] width 73 height 44
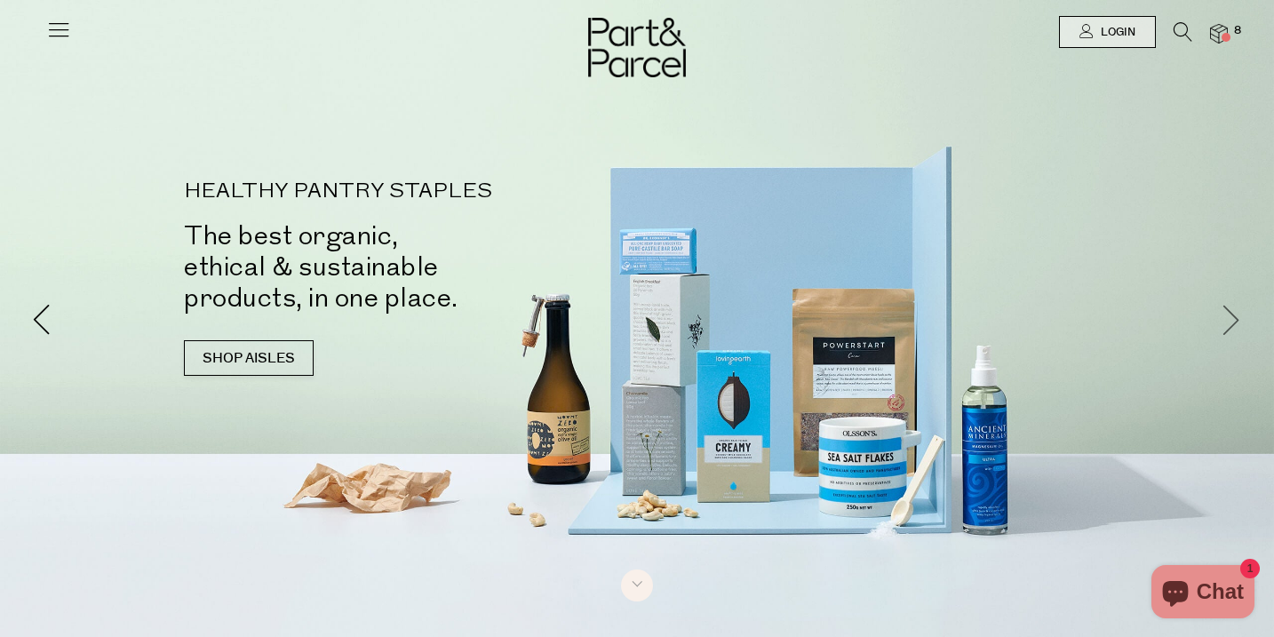
click at [1235, 315] on span at bounding box center [1231, 318] width 31 height 31
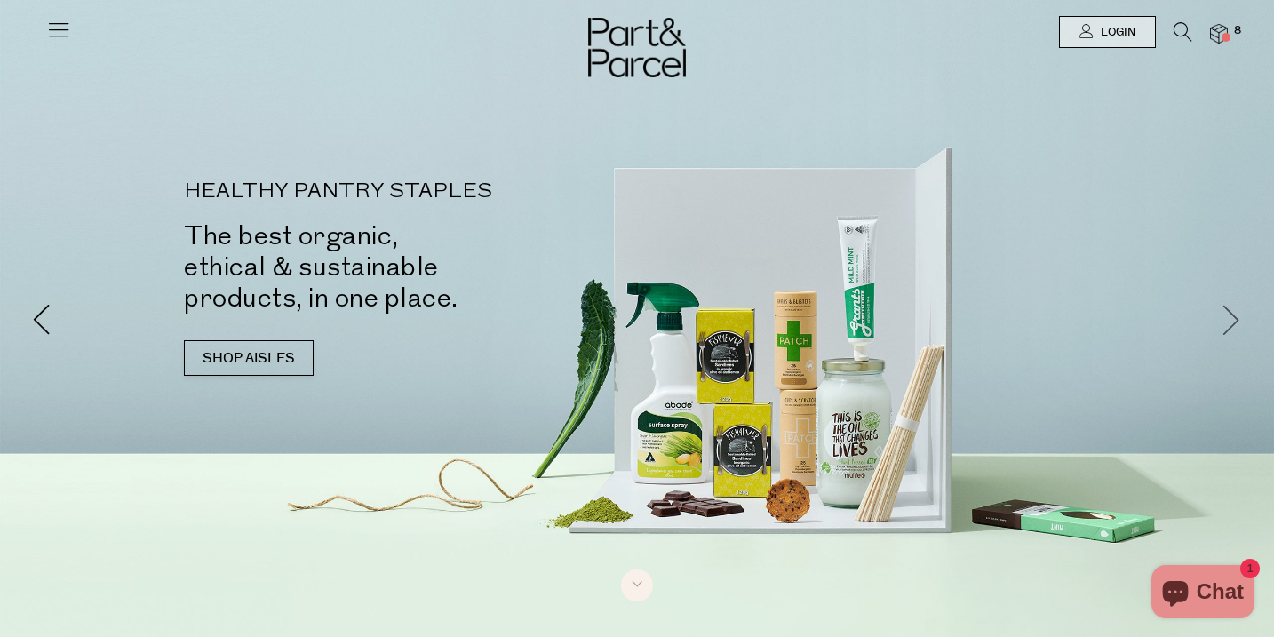
click at [1235, 315] on span at bounding box center [1231, 318] width 31 height 31
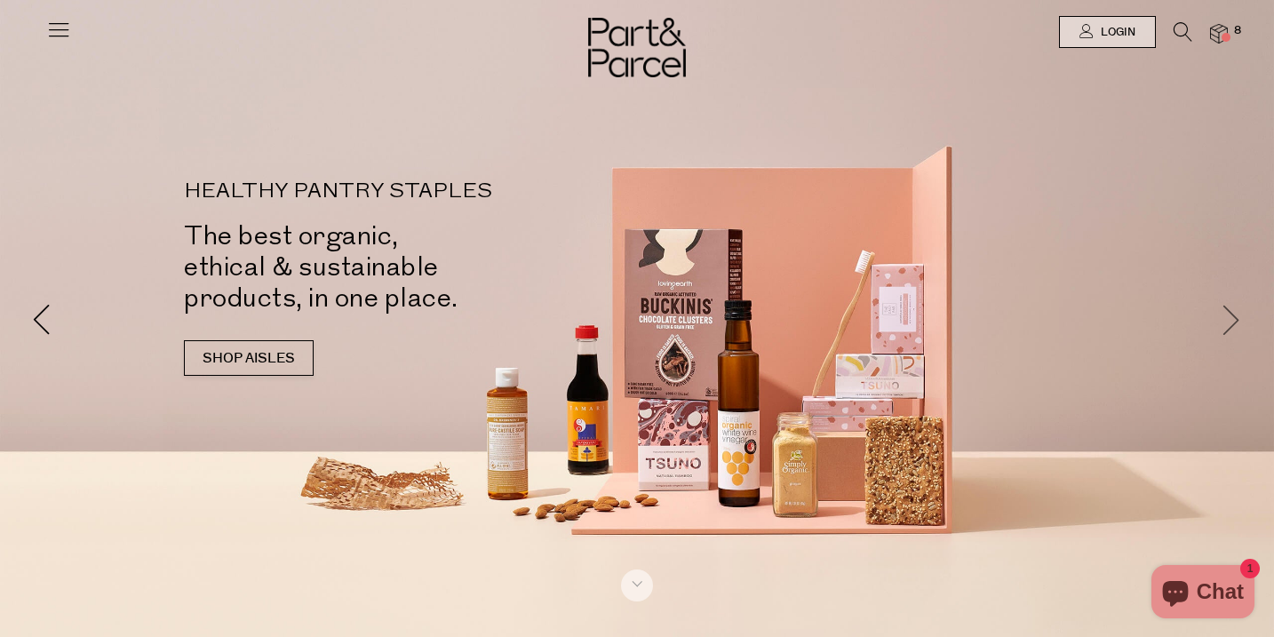
click at [1235, 315] on span at bounding box center [1231, 318] width 31 height 31
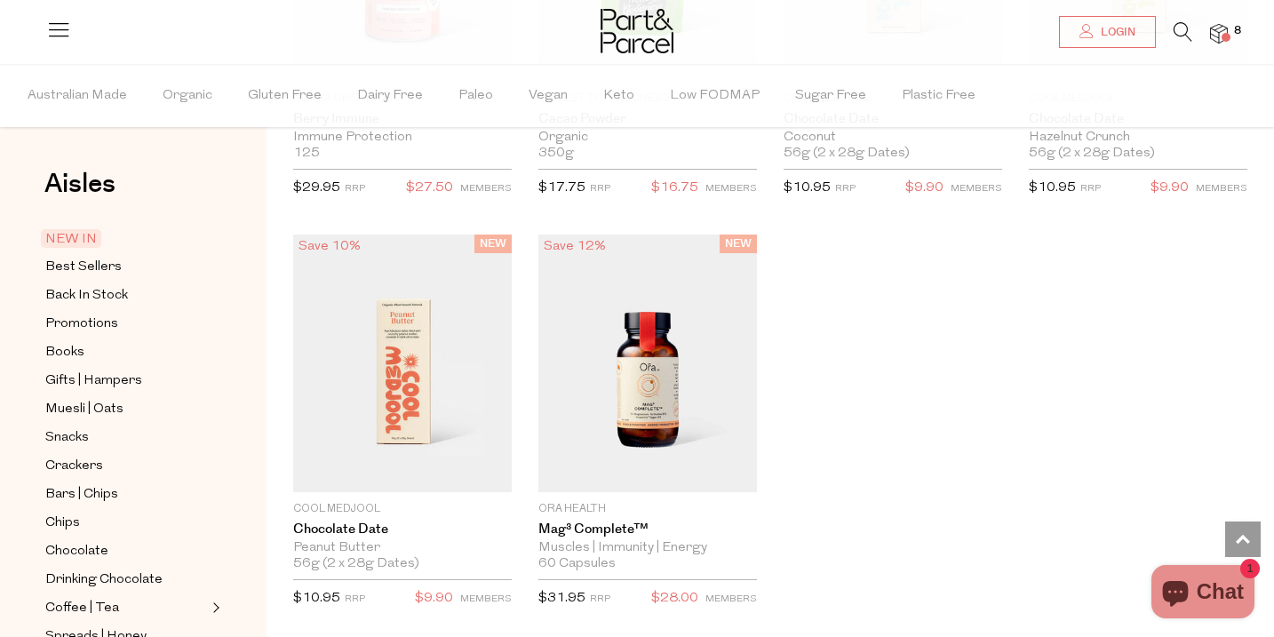
scroll to position [2554, 0]
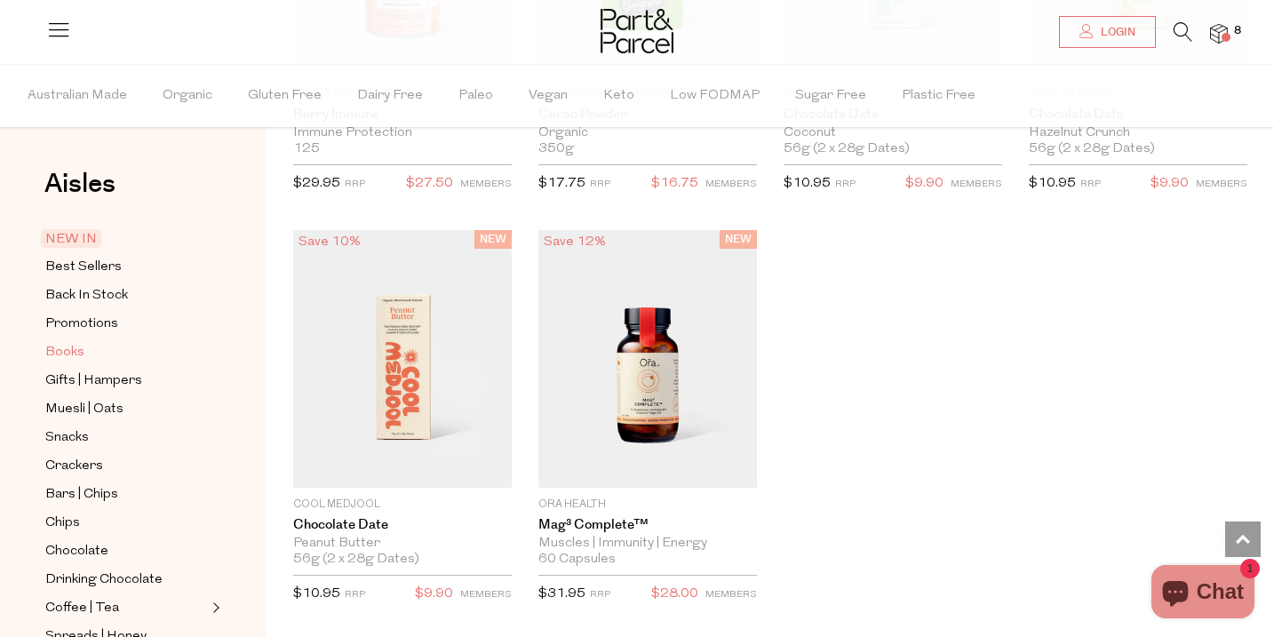
click at [62, 350] on span "Books" at bounding box center [64, 352] width 39 height 21
